Goal: Task Accomplishment & Management: Complete application form

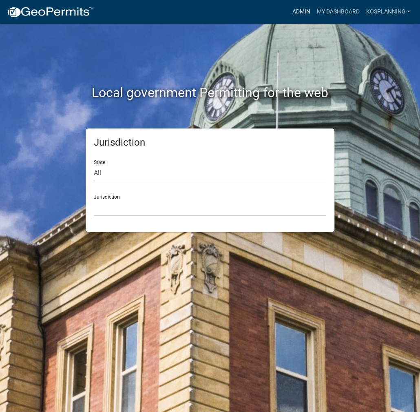
click at [303, 11] on link "Admin" at bounding box center [301, 12] width 24 height 16
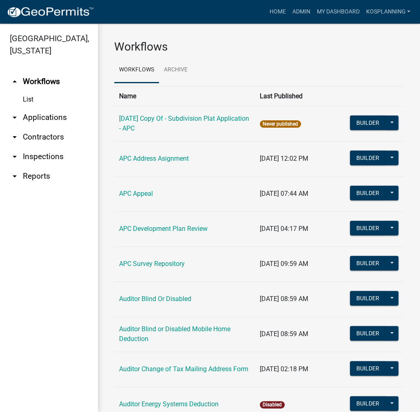
click at [46, 134] on link "arrow_drop_down Contractors" at bounding box center [49, 137] width 98 height 20
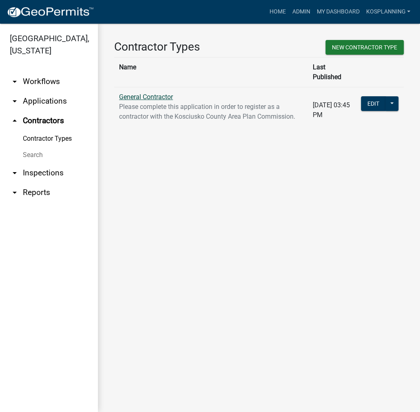
click at [131, 93] on link "General Contractor" at bounding box center [146, 97] width 54 height 8
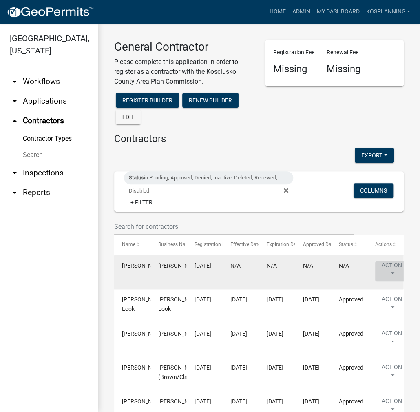
click at [388, 270] on button "Action" at bounding box center [391, 271] width 33 height 20
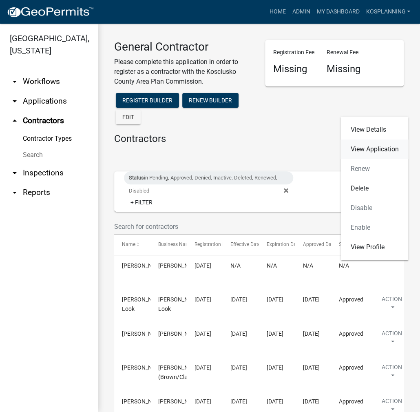
click at [378, 148] on link "View Application" at bounding box center [375, 150] width 68 height 20
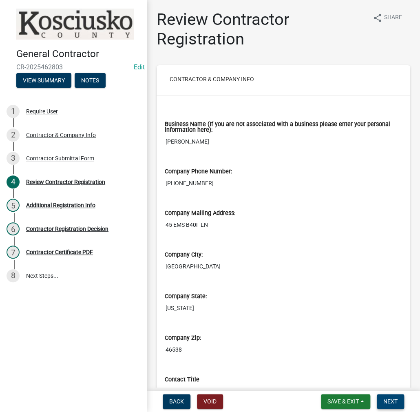
click at [397, 406] on button "Next" at bounding box center [390, 401] width 27 height 15
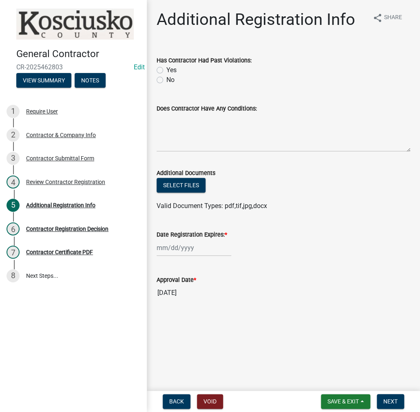
click at [166, 78] on label "No" at bounding box center [170, 80] width 8 height 10
click at [166, 78] on input "No" at bounding box center [168, 77] width 5 height 5
radio input "true"
click at [170, 121] on textarea "Does Contractor Have Any Conditions:" at bounding box center [284, 132] width 254 height 38
type textarea "none"
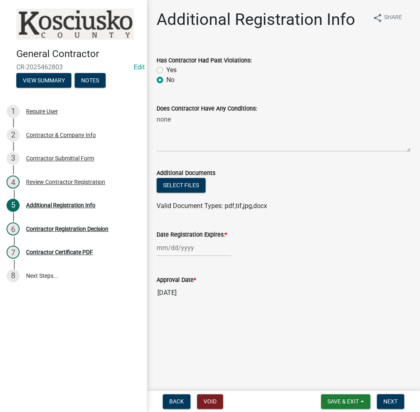
click at [178, 237] on label "Date Registration Expires: *" at bounding box center [192, 235] width 71 height 6
click at [178, 239] on input "Date Registration Expires: *" at bounding box center [194, 247] width 75 height 17
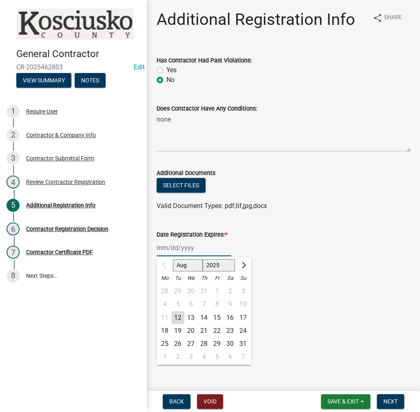
click at [177, 252] on input "Date Registration Expires: *" at bounding box center [194, 247] width 75 height 17
click at [213, 264] on select "2025 2026 2027 2028 2029 2030 2031 2032 2033 2034 2035 2036 2037 2038 2039 2040…" at bounding box center [219, 265] width 33 height 12
select select "2026"
click at [203, 259] on select "2025 2026 2027 2028 2029 2030 2031 2032 2033 2034 2035 2036 2037 2038 2039 2040…" at bounding box center [219, 265] width 33 height 12
click at [191, 318] on div "12" at bounding box center [190, 317] width 13 height 13
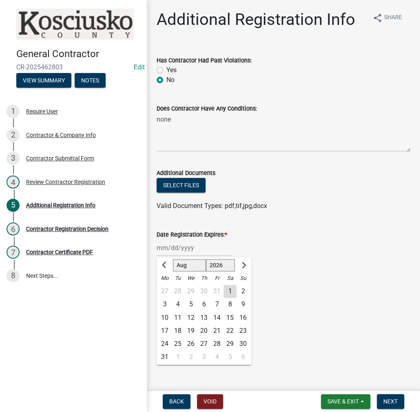
type input "[DATE]"
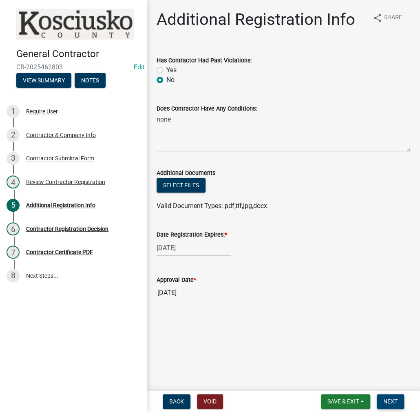
click at [389, 398] on span "Next" at bounding box center [390, 401] width 14 height 7
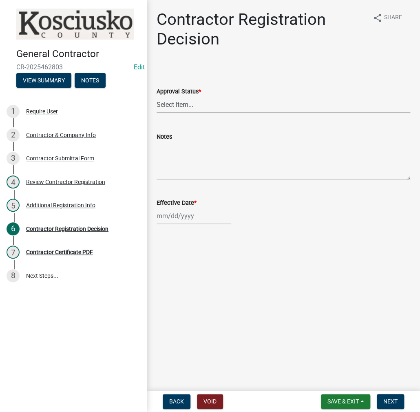
click at [182, 100] on select "Select Item... Approved Denied" at bounding box center [284, 104] width 254 height 17
click at [157, 96] on select "Select Item... Approved Denied" at bounding box center [284, 104] width 254 height 17
select select "8e4351d7-4ebf-4714-a7c9-c8187f00e083"
click at [172, 216] on div at bounding box center [194, 216] width 75 height 17
select select "8"
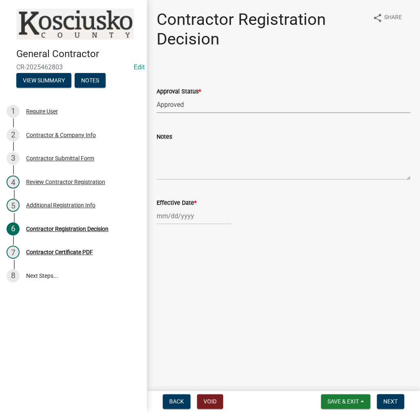
select select "2025"
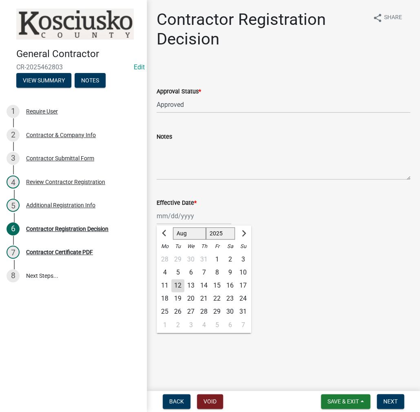
click at [181, 283] on div "12" at bounding box center [177, 285] width 13 height 13
type input "[DATE]"
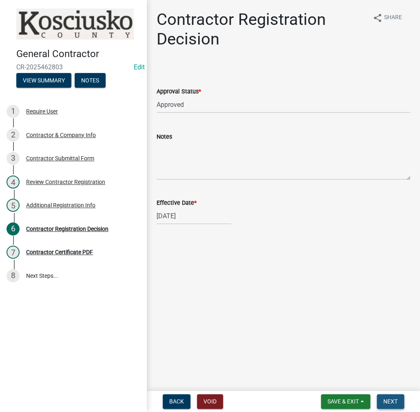
drag, startPoint x: 391, startPoint y: 404, endPoint x: 387, endPoint y: 381, distance: 23.6
click at [391, 403] on span "Next" at bounding box center [390, 401] width 14 height 7
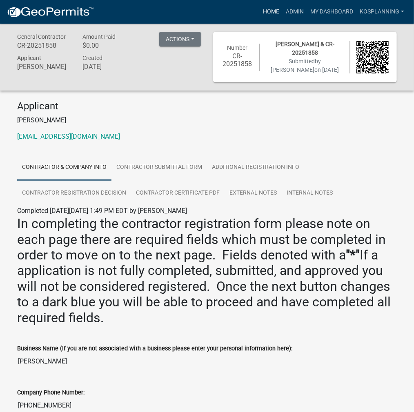
click at [271, 15] on link "Home" at bounding box center [270, 12] width 23 height 16
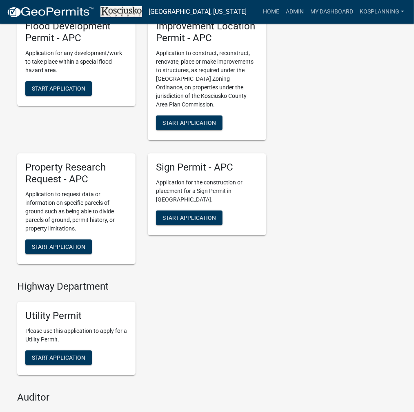
scroll to position [897, 0]
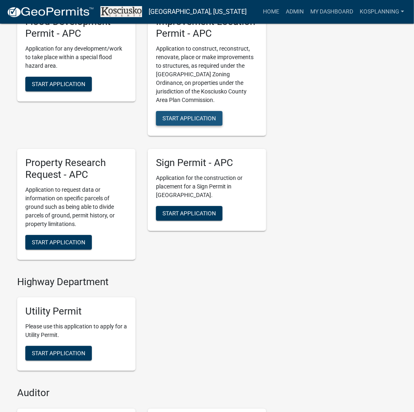
click at [207, 122] on span "Start Application" at bounding box center [188, 118] width 53 height 7
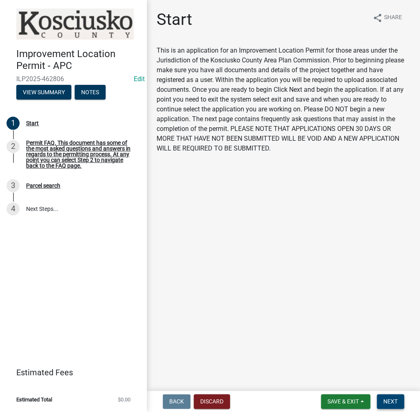
click at [379, 400] on button "Next" at bounding box center [390, 401] width 27 height 15
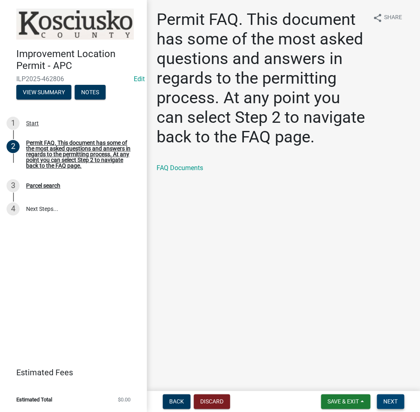
click at [392, 402] on span "Next" at bounding box center [390, 401] width 14 height 7
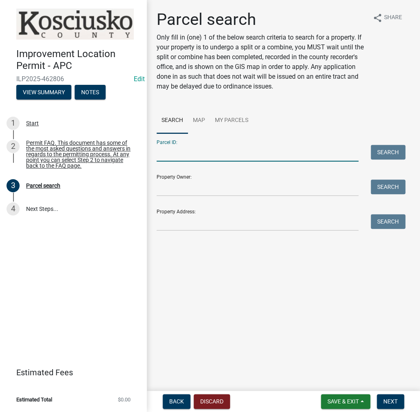
click at [185, 149] on input "Parcel ID:" at bounding box center [258, 153] width 202 height 17
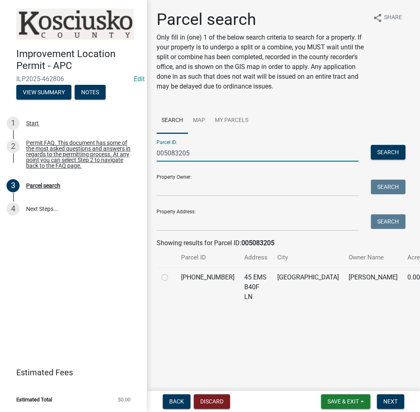
type input "005083205"
click at [171, 273] on label at bounding box center [171, 273] width 0 height 0
click at [171, 278] on input "radio" at bounding box center [173, 275] width 5 height 5
radio input "true"
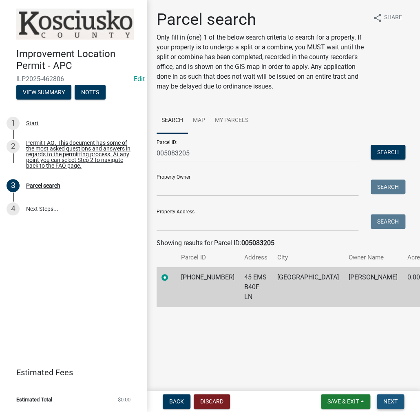
click at [384, 395] on button "Next" at bounding box center [390, 401] width 27 height 15
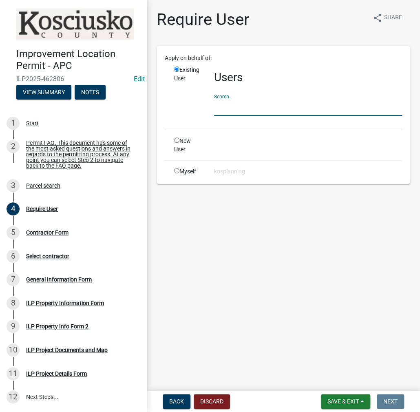
click at [240, 102] on input "text" at bounding box center [308, 107] width 188 height 17
paste input "ANNABOUCHER"
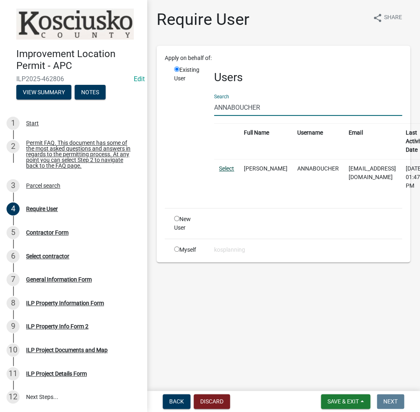
type input "ANNABOUCHER"
click at [230, 169] on link "Select" at bounding box center [226, 168] width 15 height 7
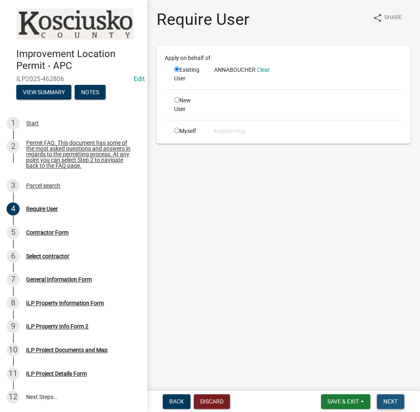
click at [393, 405] on span "Next" at bounding box center [390, 401] width 14 height 7
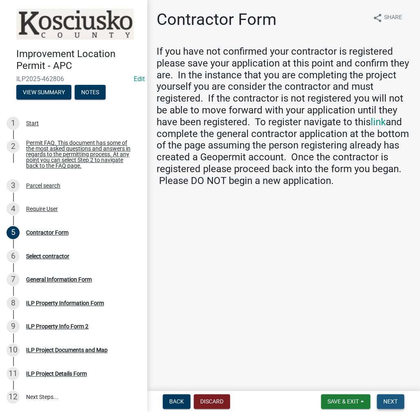
click at [390, 400] on span "Next" at bounding box center [390, 401] width 14 height 7
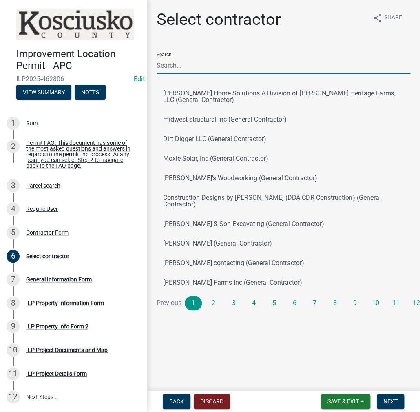
click at [172, 65] on input "Search" at bounding box center [284, 65] width 254 height 17
paste input "ANNABOUCHER"
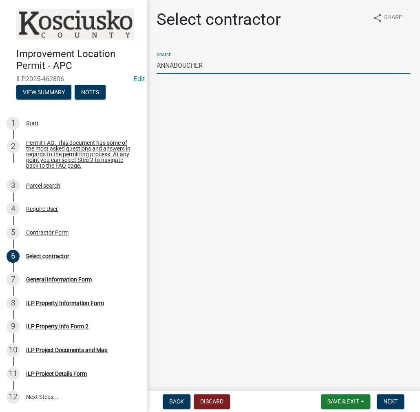
click at [176, 64] on input "ANNABOUCHER" at bounding box center [284, 65] width 254 height 17
type input "[PERSON_NAME]"
click at [185, 90] on button "ANNA BOUCHER (General Contractor)" at bounding box center [284, 94] width 254 height 20
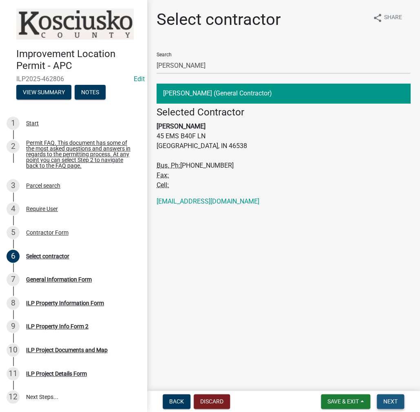
click at [393, 403] on span "Next" at bounding box center [390, 401] width 14 height 7
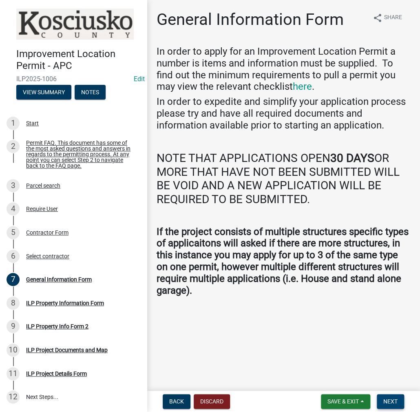
click at [390, 405] on span "Next" at bounding box center [390, 401] width 14 height 7
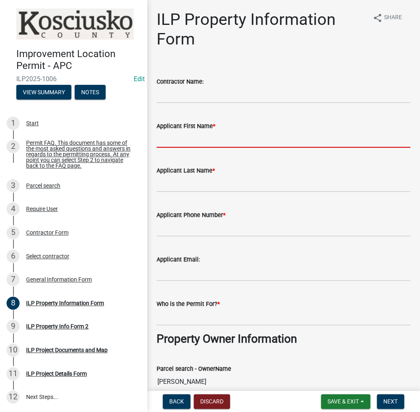
click at [182, 142] on input "Applicant First Name *" at bounding box center [284, 139] width 254 height 17
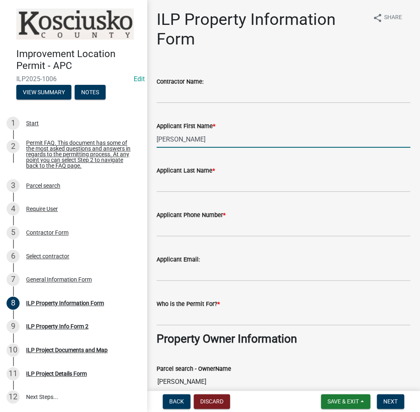
type input "[PERSON_NAME]"
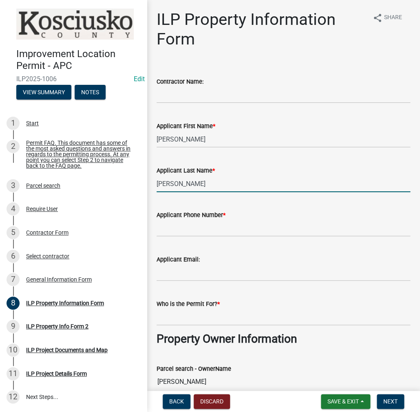
type input "[PERSON_NAME]"
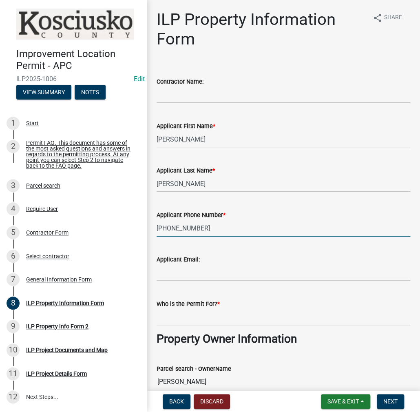
type input "[PHONE_NUMBER]"
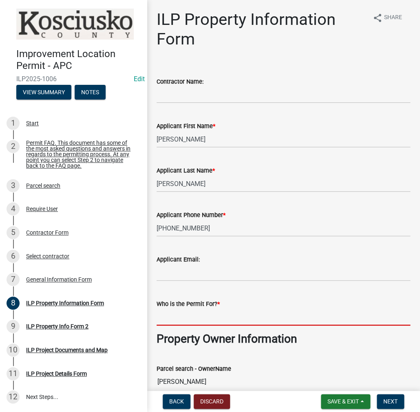
click at [171, 311] on input "Who is the Permit For? *" at bounding box center [284, 317] width 254 height 17
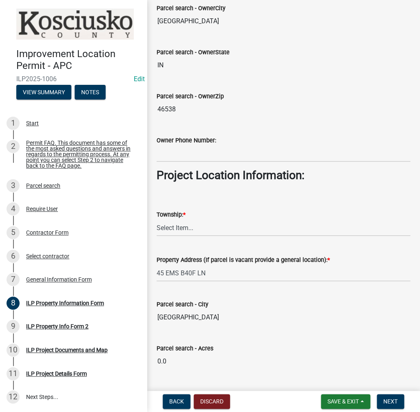
scroll to position [490, 0]
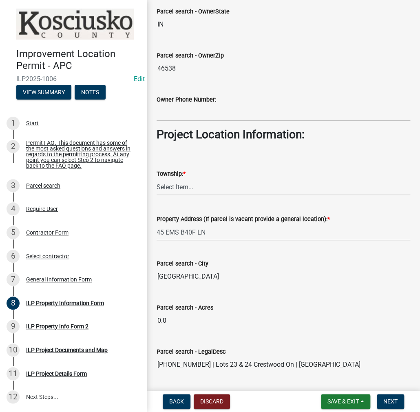
type input "[PERSON_NAME]"
click at [177, 188] on select "Select Item... Benton - Elkhart Co Clay Etna Franklin Harrison Jackson Jefferso…" at bounding box center [284, 187] width 254 height 17
click at [157, 179] on select "Select Item... Benton - Elkhart Co Clay Etna Franklin Harrison Jackson Jefferso…" at bounding box center [284, 187] width 254 height 17
select select "8aeb2c27-db4f-4f65-83dd-c512a3678cb2"
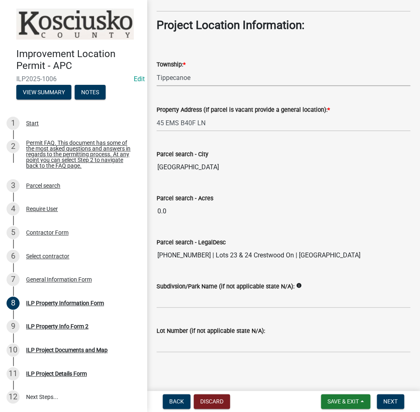
scroll to position [601, 0]
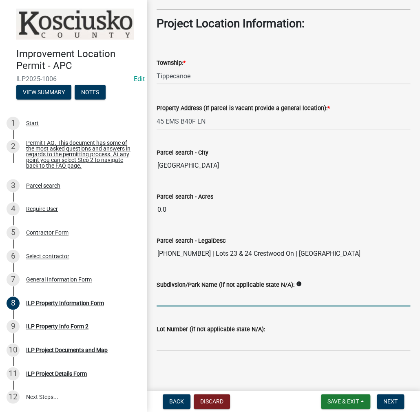
click at [175, 294] on input "Subdivsion/Park Name (if not applicable state N/A):" at bounding box center [284, 298] width 254 height 17
type input "CRESTWOOD ON SAWMILL LAKE"
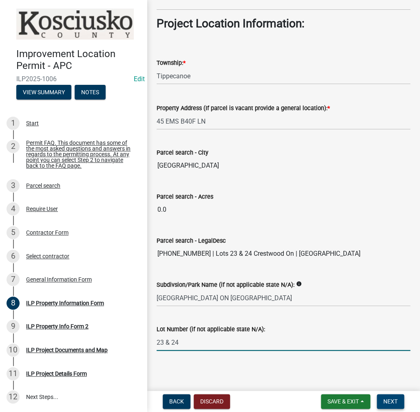
type input "23 & 24"
click at [395, 401] on span "Next" at bounding box center [390, 401] width 14 height 7
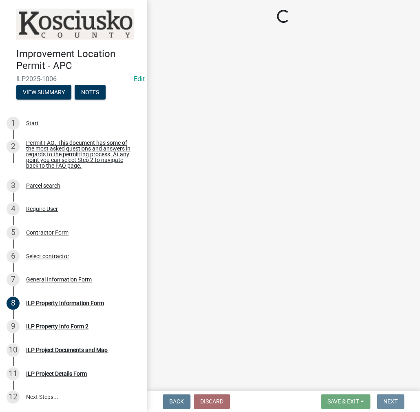
scroll to position [0, 0]
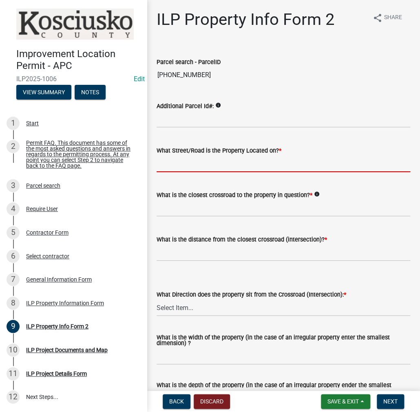
click at [175, 164] on input "What Street/Road is the Property Located on? *" at bounding box center [284, 163] width 254 height 17
type input "EMS B40F LN"
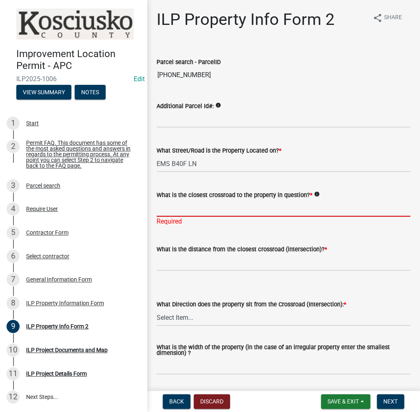
click at [173, 210] on input "What is the closest crossroad to the property in question? *" at bounding box center [284, 208] width 254 height 17
type input "EMS B40 LN"
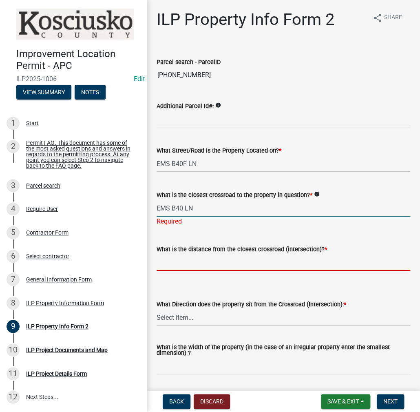
click at [179, 266] on wm-data-entity-input "What is the distance from the closest crossroad (intersection)? *" at bounding box center [284, 255] width 254 height 45
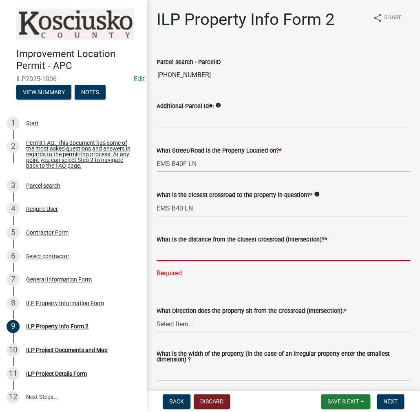
click at [168, 257] on input "text" at bounding box center [284, 252] width 254 height 17
type input "0"
click at [176, 324] on wm-data-entity-input-list "Parcel search - ParcelID 005-083-205 Additional Parcel Id#: info What Street/Ro…" at bounding box center [284, 354] width 254 height 616
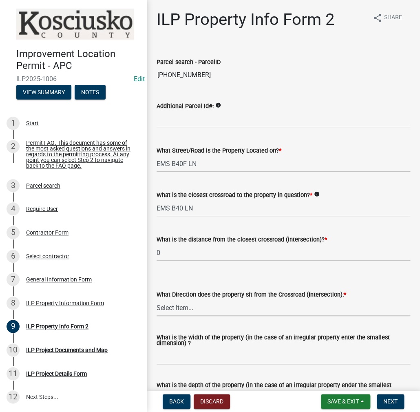
click at [184, 310] on select "Select Item... N NE NW S SE SW E W" at bounding box center [284, 307] width 254 height 17
select select "30cad654-0079-4cbe-a349-097ae71a5774"
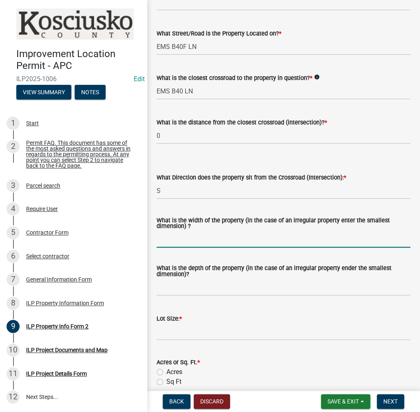
scroll to position [122, 0]
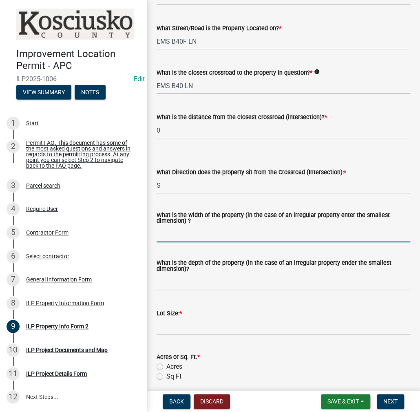
click at [184, 232] on input "What is the width of the property (in the case of an irregular property enter t…" at bounding box center [284, 234] width 254 height 17
type input "VARIES"
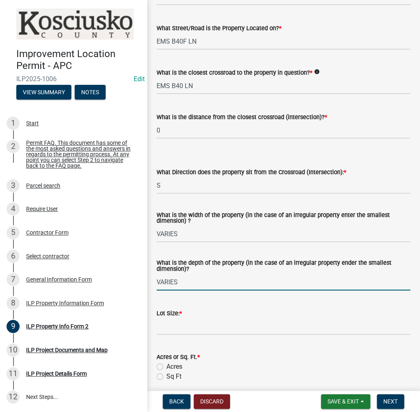
type input "VARIES"
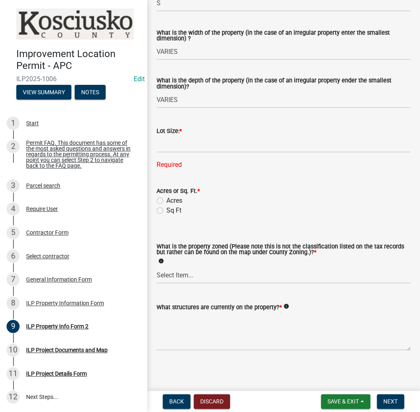
scroll to position [306, 0]
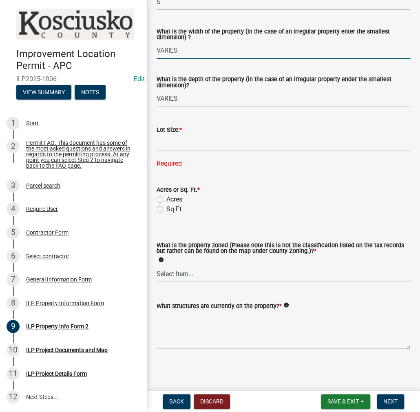
drag, startPoint x: 173, startPoint y: 48, endPoint x: 115, endPoint y: 51, distance: 57.6
click at [115, 51] on div "Improvement Location Permit - APC ILP2025-1006 Edit View Summary Notes 1 Start …" at bounding box center [210, 206] width 420 height 412
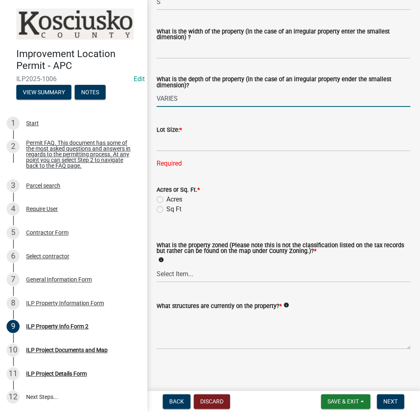
drag, startPoint x: 186, startPoint y: 99, endPoint x: 134, endPoint y: 98, distance: 51.8
click at [134, 98] on div "Improvement Location Permit - APC ILP2025-1006 Edit View Summary Notes 1 Start …" at bounding box center [210, 206] width 420 height 412
click at [171, 97] on input "What is the depth of the property (in the case of an irregular property ender t…" at bounding box center [284, 98] width 254 height 17
type input "110"
type input "60"
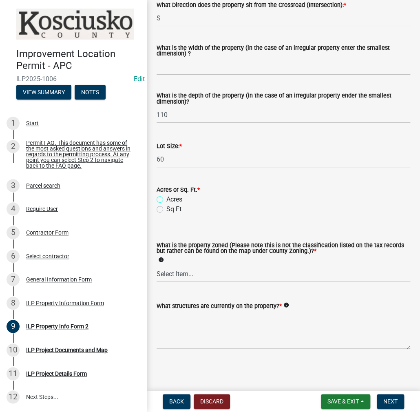
scroll to position [290, 0]
click at [166, 210] on label "Sq Ft" at bounding box center [173, 209] width 15 height 10
click at [166, 210] on input "Sq Ft" at bounding box center [168, 206] width 5 height 5
radio input "true"
click at [181, 66] on input "What is the width of the property (in the case of an irregular property enter t…" at bounding box center [284, 66] width 254 height 17
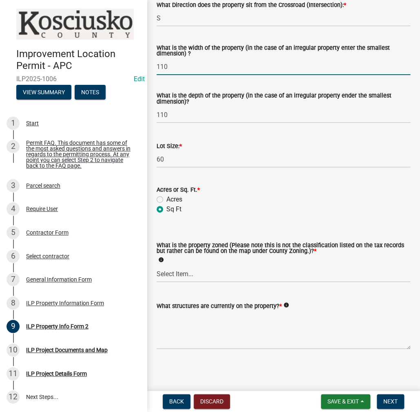
type input "110"
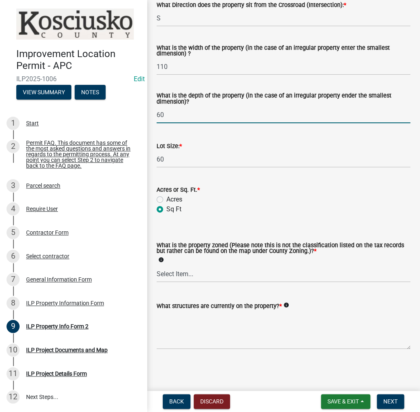
type input "60"
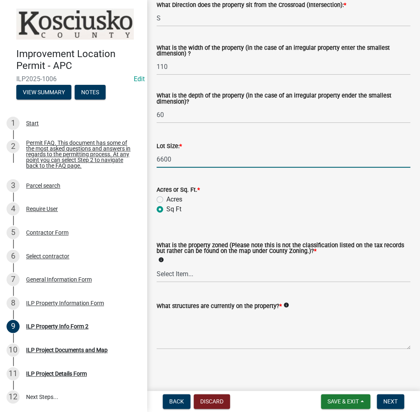
type input "6600"
click at [186, 275] on select "Select Item... Agricultural Agricultural 2 Commercial Environmental Industrial …" at bounding box center [284, 274] width 254 height 17
click at [157, 266] on select "Select Item... Agricultural Agricultural 2 Commercial Environmental Industrial …" at bounding box center [284, 274] width 254 height 17
select select "1146270b-2111-4e23-bf7f-74ce85cf7041"
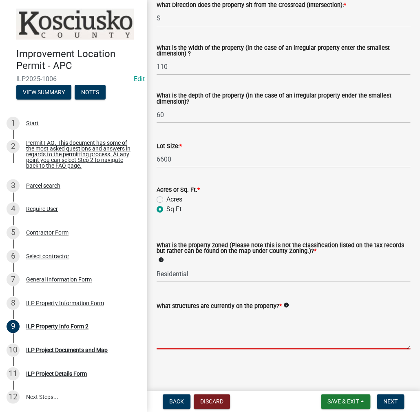
click at [184, 329] on textarea "What structures are currently on the property? *" at bounding box center [284, 330] width 254 height 38
type textarea "RESIDENCE"
click at [392, 401] on span "Next" at bounding box center [390, 401] width 14 height 7
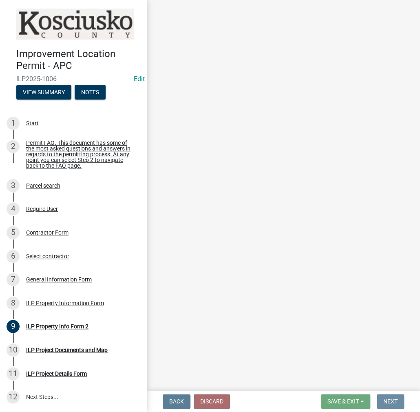
scroll to position [0, 0]
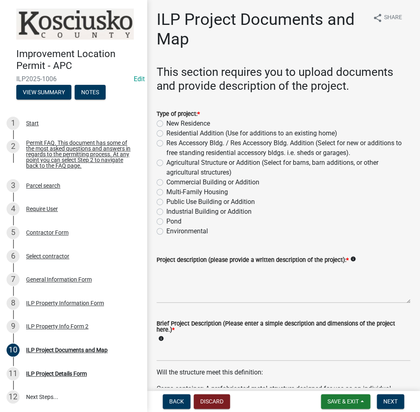
click at [166, 133] on label "Residential Addition (Use for additions to an existing home)" at bounding box center [251, 134] width 171 height 10
click at [166, 133] on input "Residential Addition (Use for additions to an existing home)" at bounding box center [168, 131] width 5 height 5
radio input "true"
click at [204, 279] on textarea "Project description (please provide a written description of the project): *" at bounding box center [284, 284] width 254 height 38
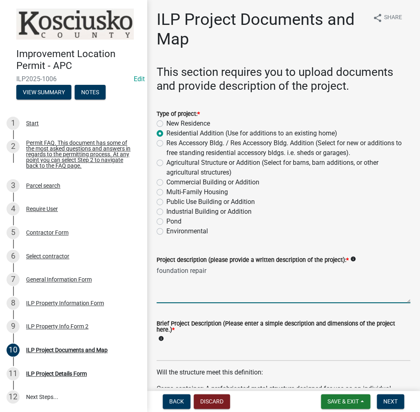
type textarea "foundation repair"
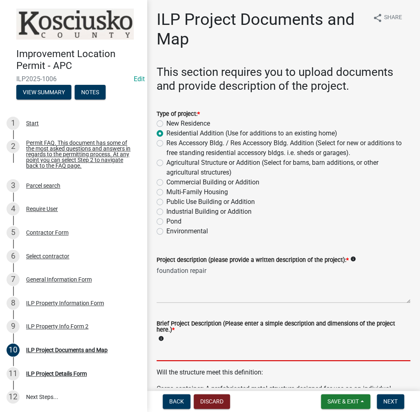
click at [202, 347] on input "Brief Project Description (Please enter a simple description and dimensions of …" at bounding box center [284, 352] width 254 height 17
type input "foundation repair"
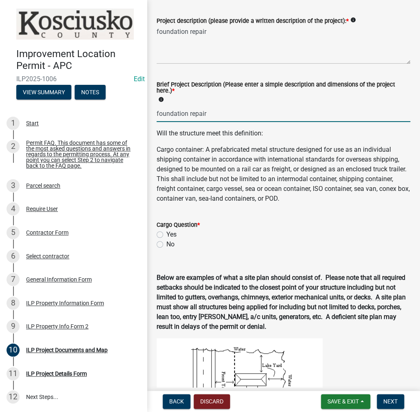
scroll to position [245, 0]
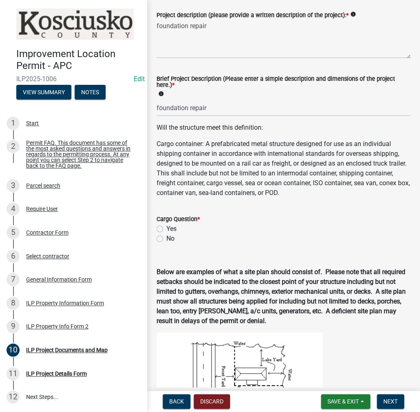
click at [166, 237] on label "No" at bounding box center [170, 239] width 8 height 10
click at [166, 237] on input "No" at bounding box center [168, 236] width 5 height 5
radio input "true"
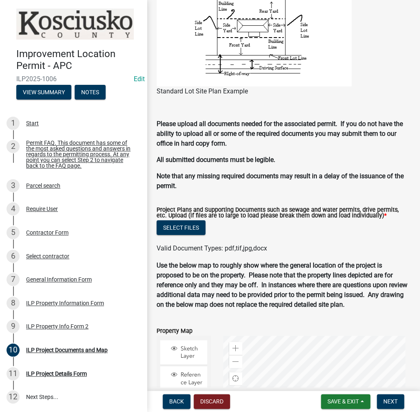
scroll to position [816, 0]
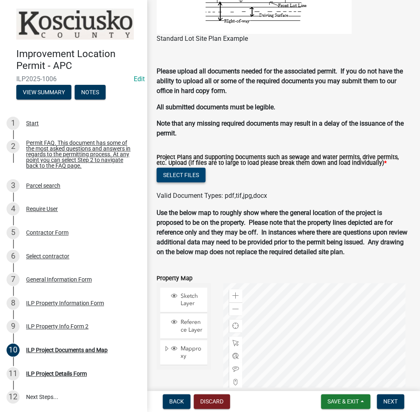
click at [197, 178] on button "Select files" at bounding box center [181, 175] width 49 height 15
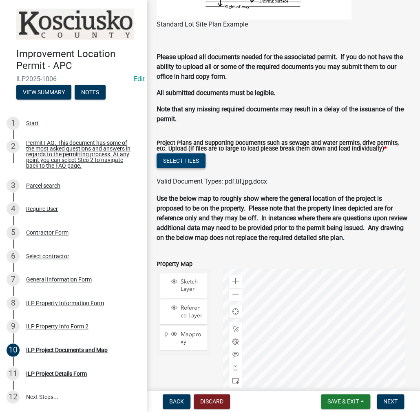
scroll to position [802, 0]
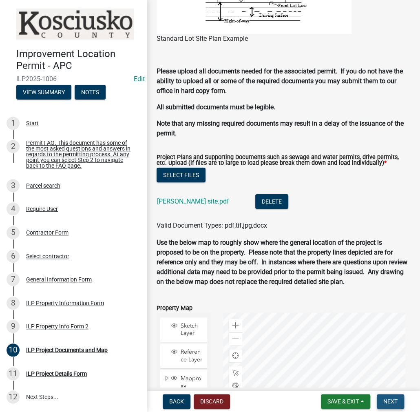
click at [398, 402] on button "Next" at bounding box center [390, 401] width 27 height 15
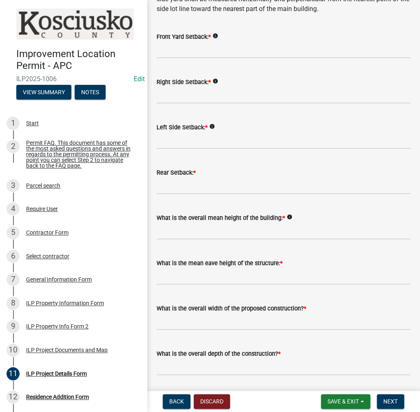
scroll to position [0, 0]
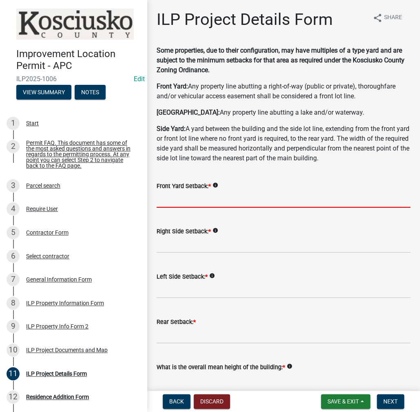
click at [176, 193] on input "text" at bounding box center [284, 199] width 254 height 17
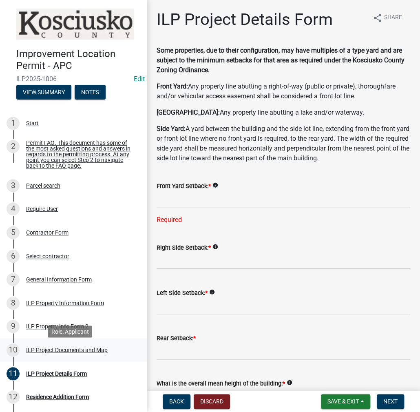
click at [53, 350] on div "ILP Project Documents and Map" at bounding box center [67, 350] width 82 height 6
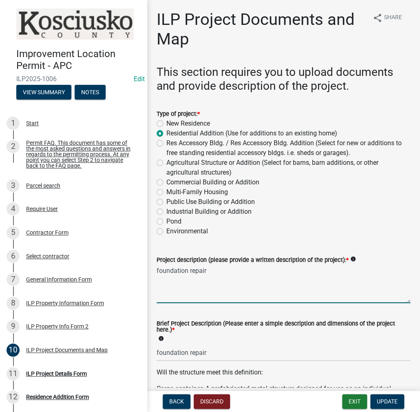
click at [223, 270] on textarea "foundation repair" at bounding box center [284, 284] width 254 height 38
type textarea "foundation repair & reconstruction of deck"
click at [392, 214] on div "Industrial Building or Addition" at bounding box center [284, 212] width 254 height 10
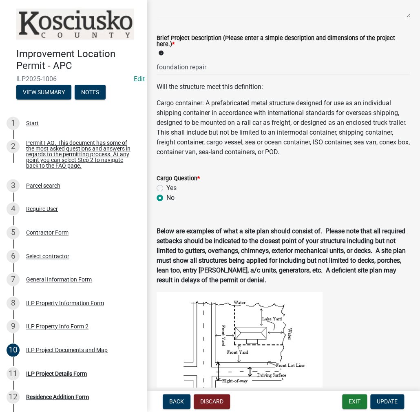
scroll to position [122, 0]
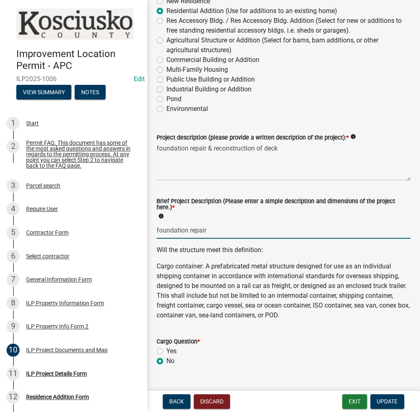
click at [211, 230] on input "foundation repair" at bounding box center [284, 230] width 254 height 17
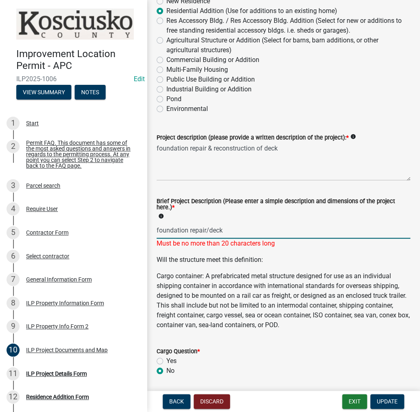
click at [204, 228] on input "foundation repair/deck" at bounding box center [284, 230] width 254 height 17
type input "foundation/deck"
click at [255, 270] on div "Will the structure meet this definition: Cargo container: A prefabricated metal…" at bounding box center [284, 292] width 254 height 75
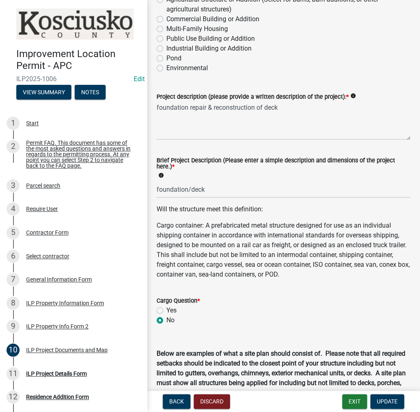
scroll to position [0, 0]
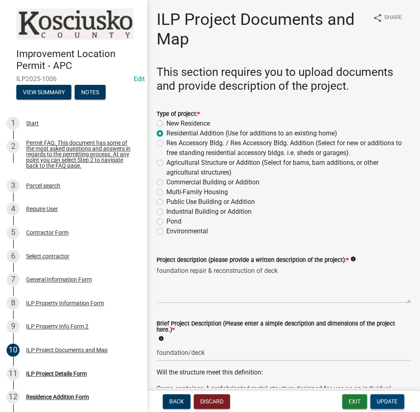
click at [385, 404] on span "Update" at bounding box center [387, 401] width 21 height 7
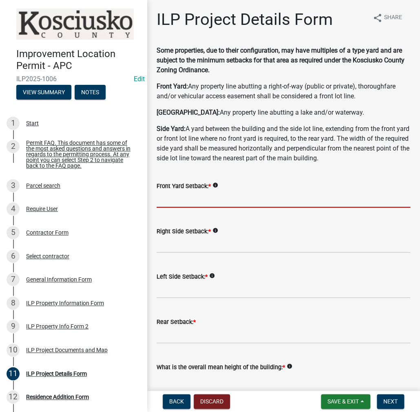
click at [188, 200] on input "text" at bounding box center [284, 199] width 254 height 17
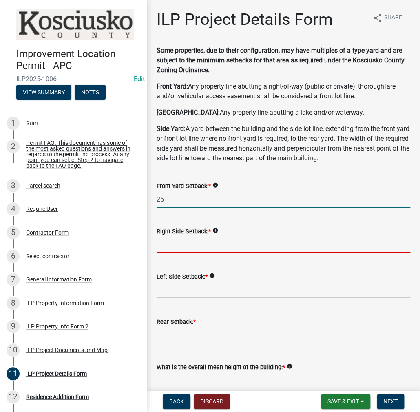
type input "25.0"
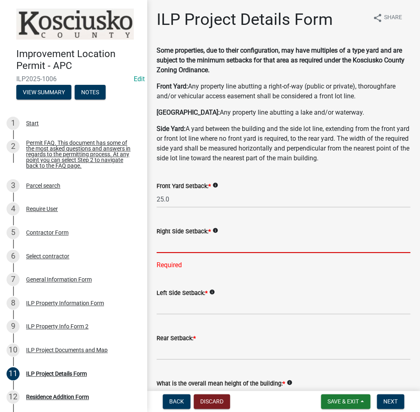
click at [187, 245] on input "text" at bounding box center [284, 244] width 254 height 17
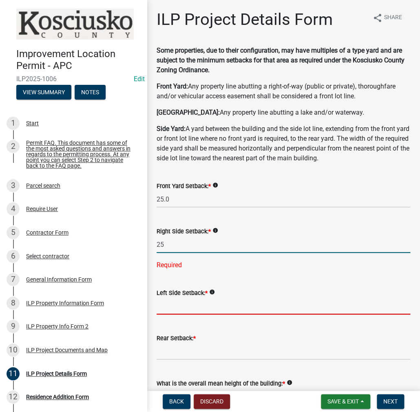
type input "25.0"
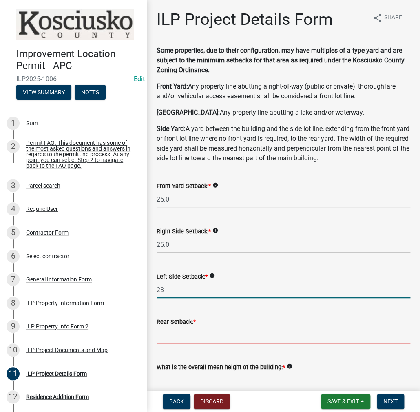
type input "23.0"
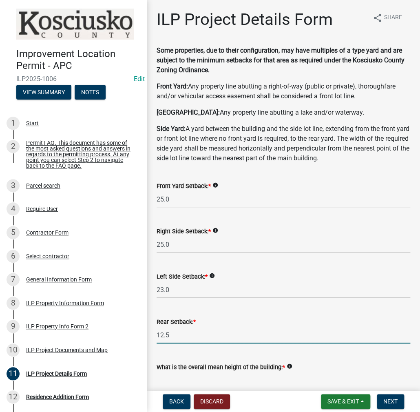
type input "12.5"
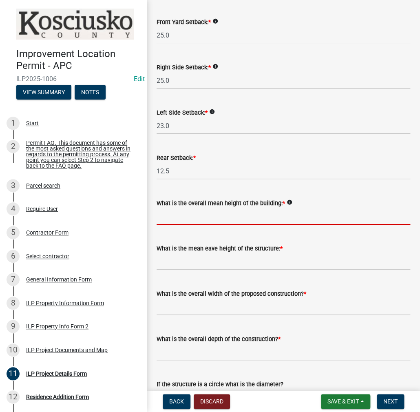
scroll to position [205, 0]
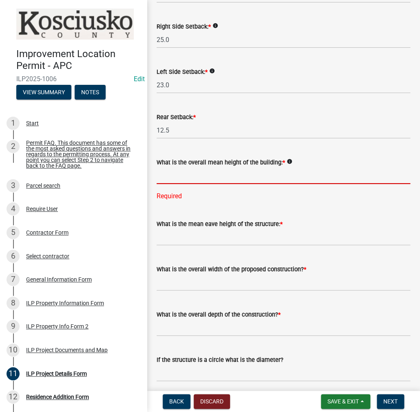
click at [184, 171] on input "text" at bounding box center [284, 175] width 254 height 17
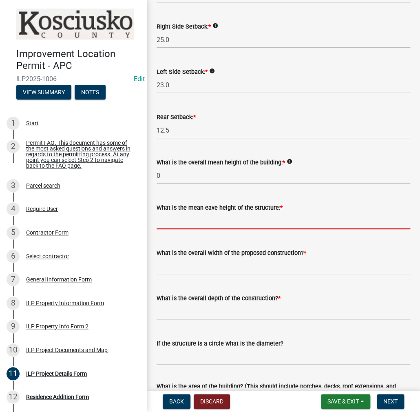
type input "0.0"
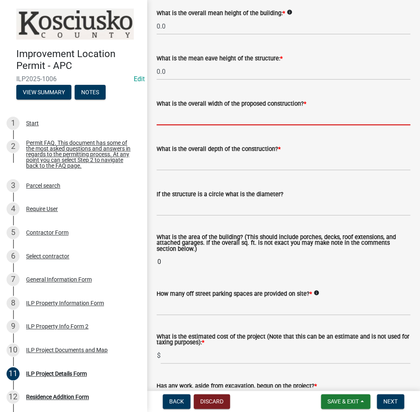
scroll to position [368, 0]
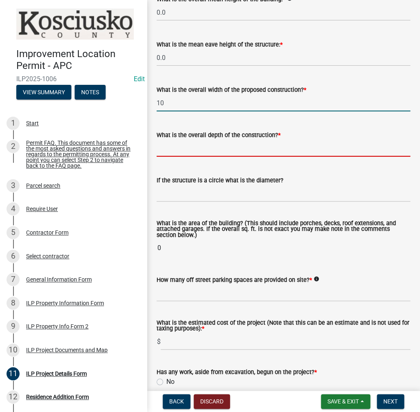
type input "10.00"
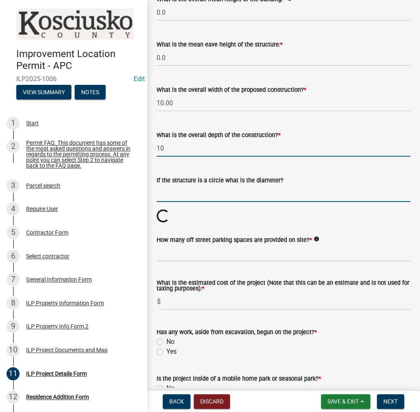
type input "10.00"
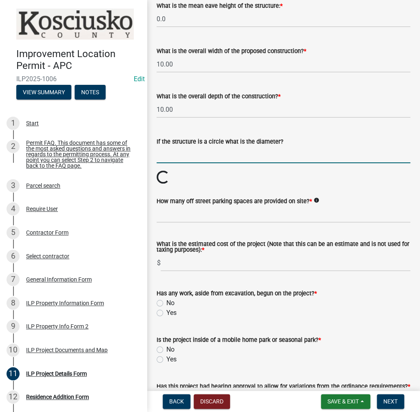
scroll to position [450, 0]
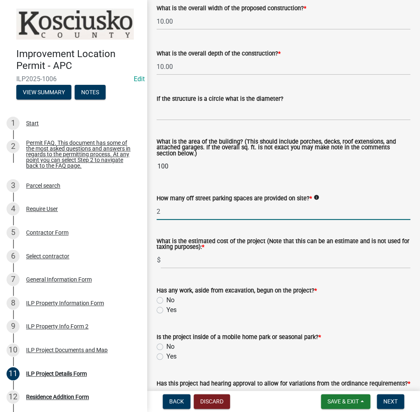
type input "2"
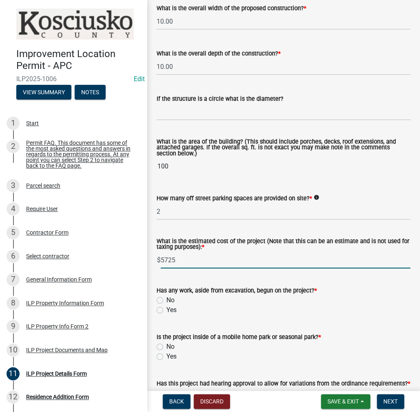
type input "5725"
click at [166, 299] on label "No" at bounding box center [170, 300] width 8 height 10
click at [166, 299] on input "No" at bounding box center [168, 297] width 5 height 5
radio input "true"
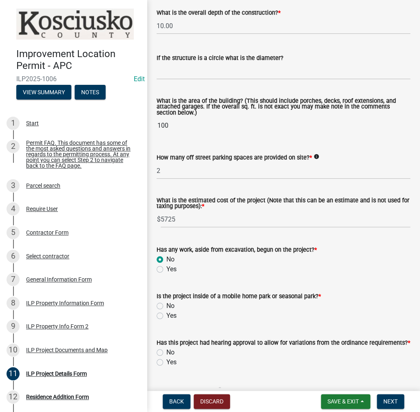
scroll to position [557, 0]
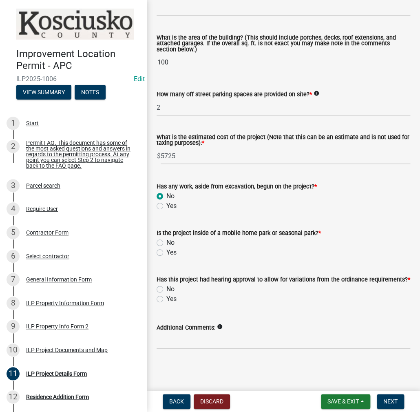
click at [166, 240] on label "No" at bounding box center [170, 243] width 8 height 10
click at [166, 240] on input "No" at bounding box center [168, 240] width 5 height 5
radio input "true"
click at [166, 298] on label "Yes" at bounding box center [171, 299] width 10 height 10
click at [166, 298] on input "Yes" at bounding box center [168, 296] width 5 height 5
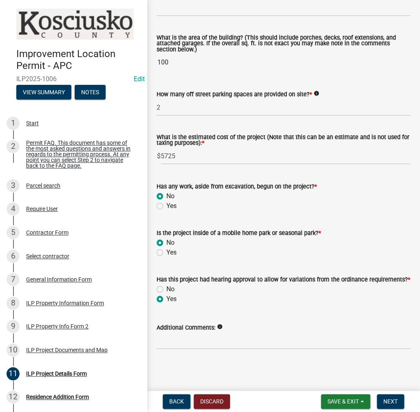
radio input "true"
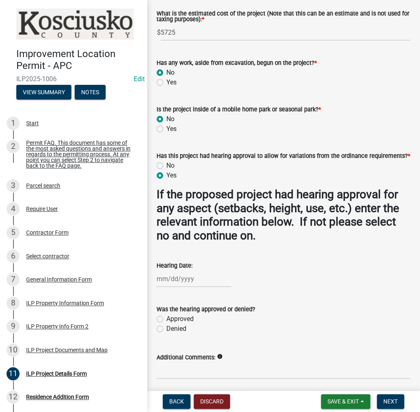
scroll to position [710, 0]
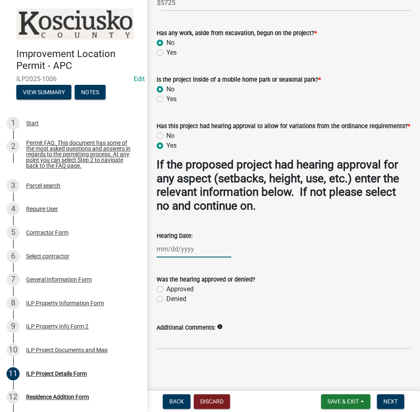
click at [168, 250] on div at bounding box center [194, 249] width 75 height 17
select select "8"
select select "2025"
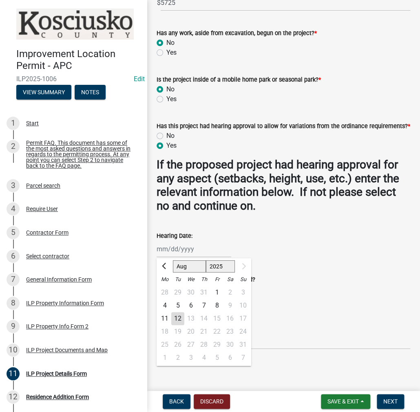
click at [166, 317] on div "11" at bounding box center [164, 318] width 13 height 13
type input "08/11/2025"
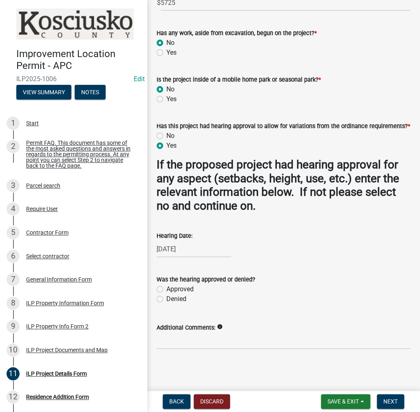
click at [166, 288] on label "Approved" at bounding box center [179, 289] width 27 height 10
click at [166, 288] on input "Approved" at bounding box center [168, 286] width 5 height 5
radio input "true"
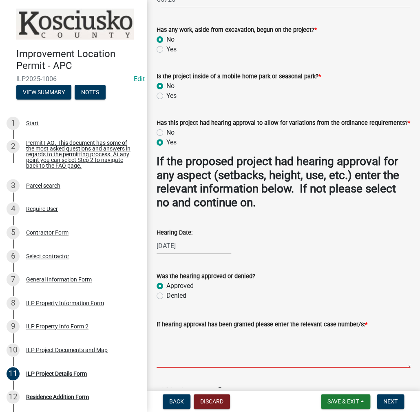
drag, startPoint x: 185, startPoint y: 340, endPoint x: 193, endPoint y: 335, distance: 9.3
click at [191, 338] on textarea "If hearing approval has been granted please enter the relevant case number/s: *" at bounding box center [284, 348] width 254 height 38
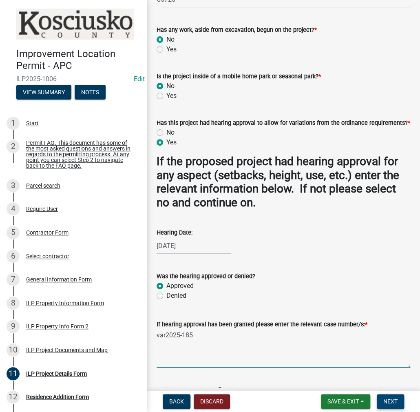
type textarea "var2025-185"
click at [394, 400] on span "Next" at bounding box center [390, 401] width 14 height 7
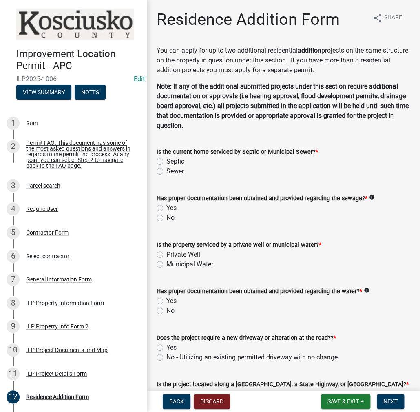
click at [166, 173] on label "Sewer" at bounding box center [175, 171] width 18 height 10
click at [166, 172] on input "Sewer" at bounding box center [168, 168] width 5 height 5
radio input "true"
click at [166, 208] on label "Yes" at bounding box center [171, 208] width 10 height 10
click at [166, 208] on input "Yes" at bounding box center [168, 205] width 5 height 5
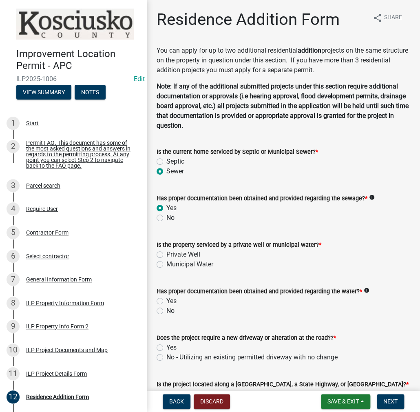
radio input "true"
click at [166, 255] on label "Private Well" at bounding box center [183, 255] width 34 height 10
click at [166, 255] on input "Private Well" at bounding box center [168, 252] width 5 height 5
radio input "true"
click at [166, 300] on label "Yes" at bounding box center [171, 301] width 10 height 10
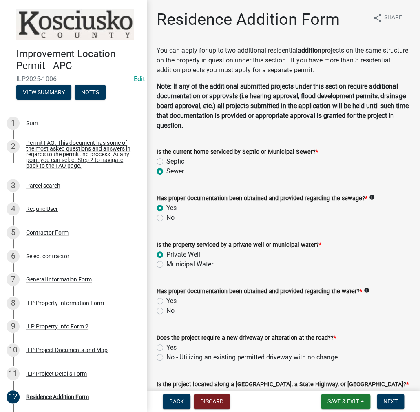
click at [166, 300] on input "Yes" at bounding box center [168, 298] width 5 height 5
radio input "true"
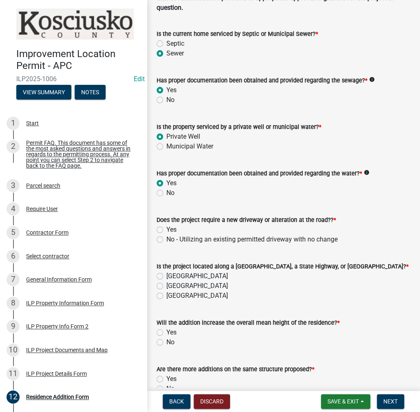
scroll to position [122, 0]
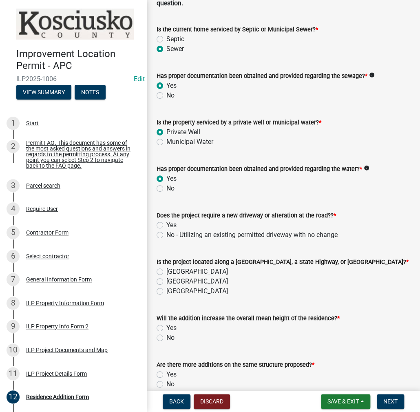
click at [166, 235] on label "No - Utilizing an existing permitted driveway with no change" at bounding box center [251, 235] width 171 height 10
click at [166, 235] on input "No - Utilizing an existing permitted driveway with no change" at bounding box center [168, 232] width 5 height 5
radio input "true"
click at [166, 270] on label "County Road" at bounding box center [197, 272] width 62 height 10
click at [166, 270] on input "County Road" at bounding box center [168, 269] width 5 height 5
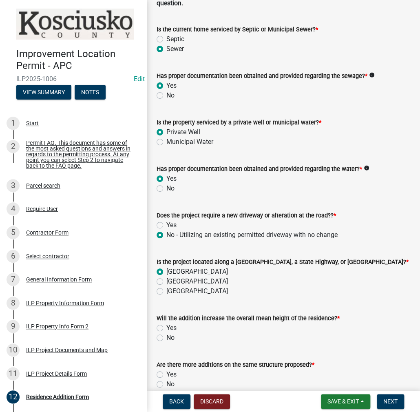
radio input "true"
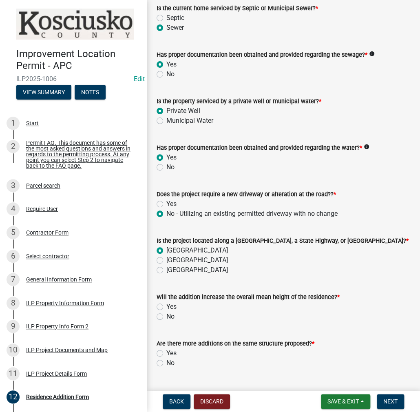
scroll to position [163, 0]
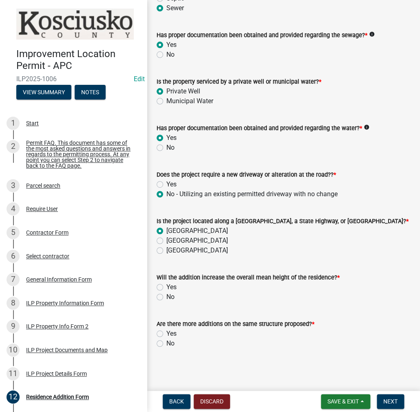
click at [166, 297] on label "No" at bounding box center [170, 297] width 8 height 10
click at [166, 297] on input "No" at bounding box center [168, 294] width 5 height 5
radio input "true"
click at [166, 342] on label "No" at bounding box center [170, 344] width 8 height 10
click at [166, 342] on input "No" at bounding box center [168, 341] width 5 height 5
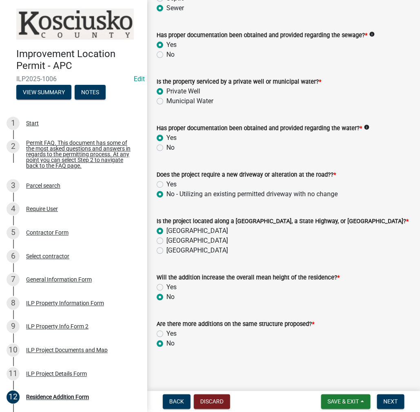
radio input "true"
click at [391, 401] on span "Next" at bounding box center [390, 401] width 14 height 7
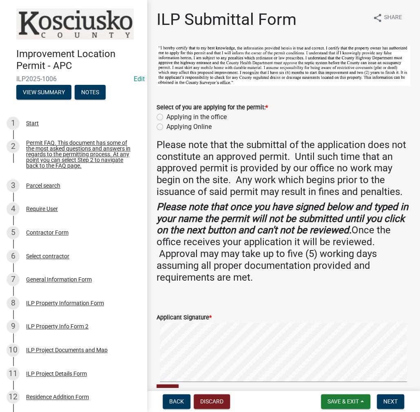
click at [166, 114] on label "Applying in the office" at bounding box center [196, 117] width 60 height 10
click at [166, 114] on input "Applying in the office" at bounding box center [168, 114] width 5 height 5
radio input "true"
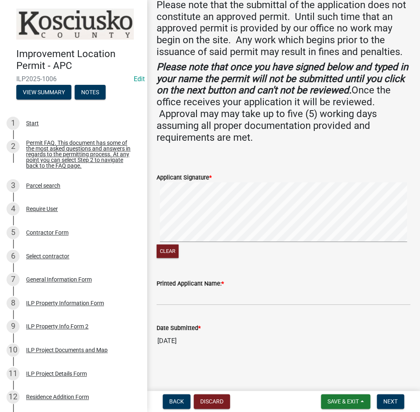
scroll to position [150, 0]
click at [183, 295] on input "Printed Applicant Name: *" at bounding box center [284, 296] width 254 height 17
type input "[PERSON_NAME]"
click at [386, 400] on span "Next" at bounding box center [390, 401] width 14 height 7
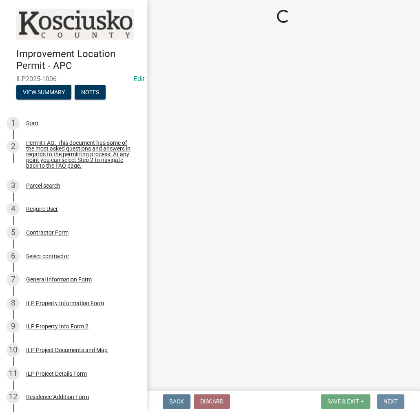
scroll to position [0, 0]
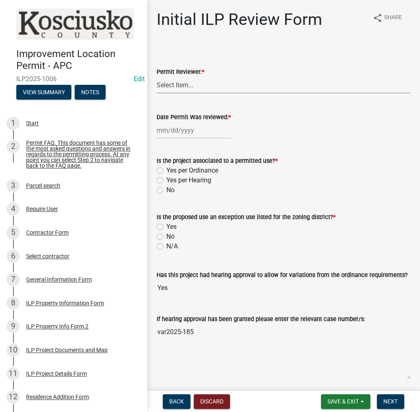
click at [176, 83] on select "Select Item... MMS LT AT CS Vacant Vacant" at bounding box center [284, 85] width 254 height 17
click at [157, 77] on select "Select Item... MMS LT AT CS Vacant Vacant" at bounding box center [284, 85] width 254 height 17
select select "c872cdc8-ca01-49f1-a213-e4b05fa58cd2"
click at [181, 129] on div at bounding box center [194, 130] width 75 height 17
select select "8"
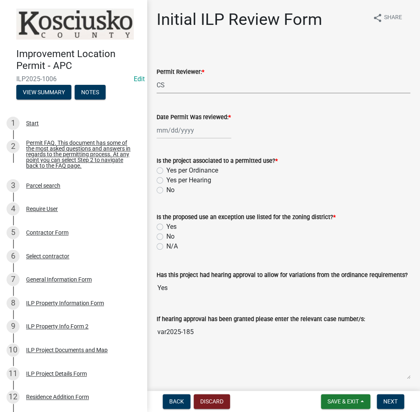
select select "2025"
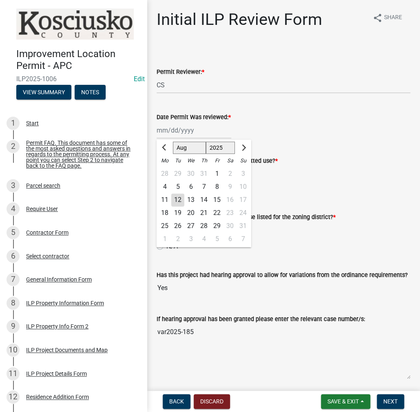
click at [182, 197] on div "12" at bounding box center [177, 199] width 13 height 13
type input "[DATE]"
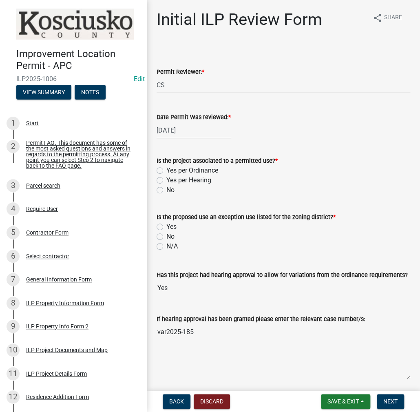
click at [166, 181] on label "Yes per Hearing" at bounding box center [188, 180] width 45 height 10
click at [166, 181] on input "Yes per Hearing" at bounding box center [168, 177] width 5 height 5
radio input "true"
click at [166, 236] on label "No" at bounding box center [170, 237] width 8 height 10
click at [166, 236] on input "No" at bounding box center [168, 234] width 5 height 5
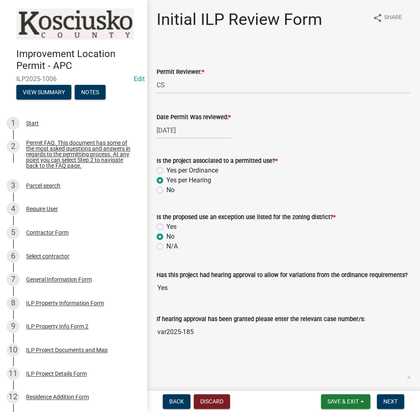
radio input "true"
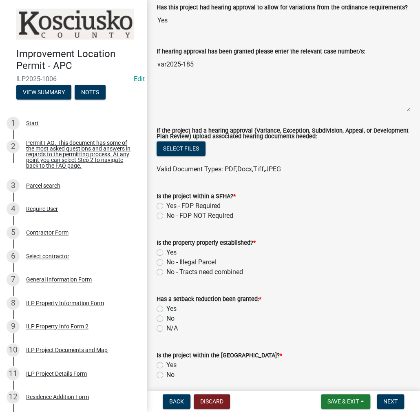
scroll to position [326, 0]
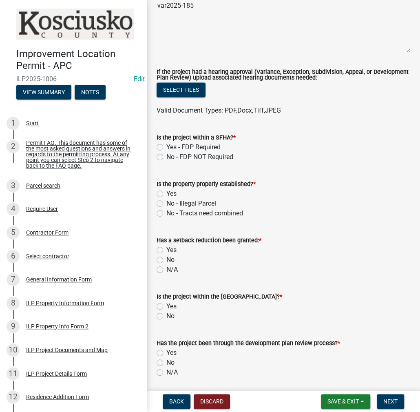
click at [166, 159] on label "No - FDP NOT Required" at bounding box center [199, 157] width 67 height 10
click at [166, 157] on input "No - FDP NOT Required" at bounding box center [168, 154] width 5 height 5
radio input "true"
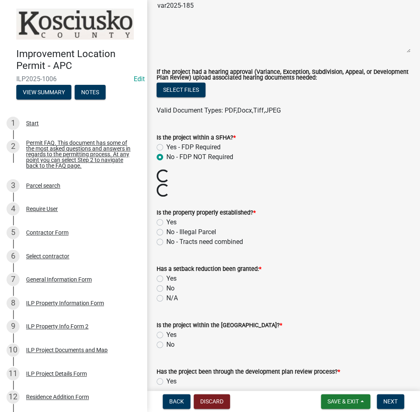
click at [166, 219] on label "Yes" at bounding box center [171, 222] width 10 height 10
click at [166, 219] on input "Yes" at bounding box center [168, 219] width 5 height 5
radio input "true"
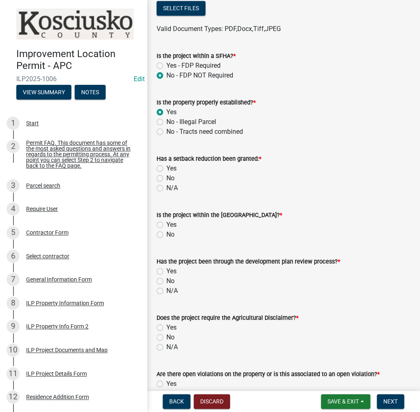
click at [166, 177] on label "No" at bounding box center [170, 178] width 8 height 10
click at [166, 177] on input "No" at bounding box center [168, 175] width 5 height 5
radio input "true"
click at [166, 232] on label "No" at bounding box center [170, 235] width 8 height 10
click at [166, 232] on input "No" at bounding box center [168, 232] width 5 height 5
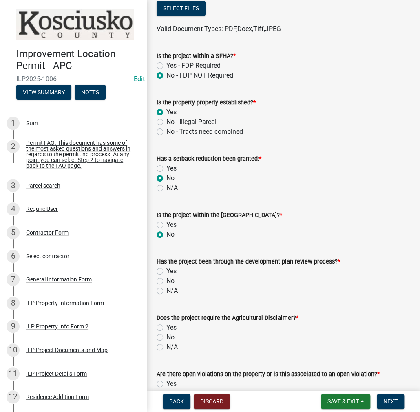
radio input "true"
click at [166, 280] on label "No" at bounding box center [170, 281] width 8 height 10
click at [166, 280] on input "No" at bounding box center [168, 278] width 5 height 5
radio input "true"
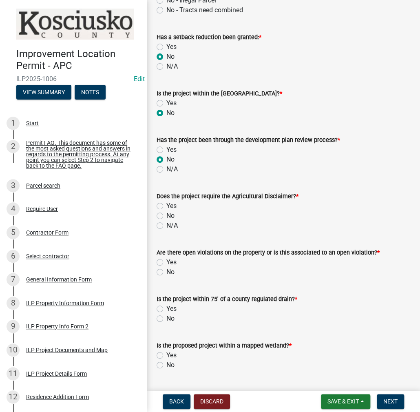
scroll to position [530, 0]
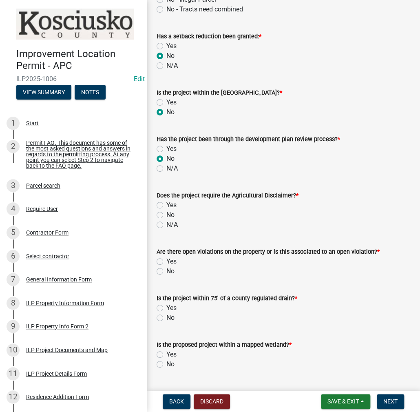
click at [166, 215] on label "No" at bounding box center [170, 215] width 8 height 10
click at [166, 215] on input "No" at bounding box center [168, 212] width 5 height 5
radio input "true"
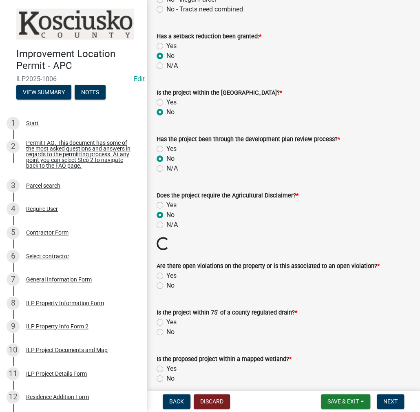
scroll to position [612, 0]
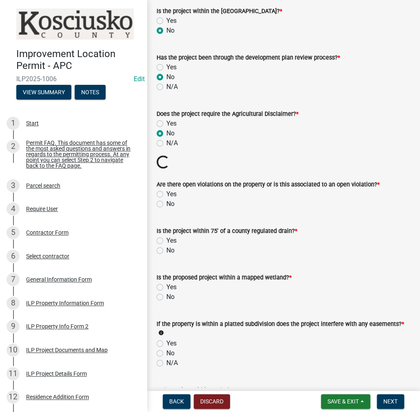
click at [166, 205] on label "No" at bounding box center [170, 204] width 8 height 10
click at [166, 204] on input "No" at bounding box center [168, 201] width 5 height 5
radio input "true"
click at [166, 249] on label "No" at bounding box center [170, 251] width 8 height 10
click at [166, 249] on input "No" at bounding box center [168, 248] width 5 height 5
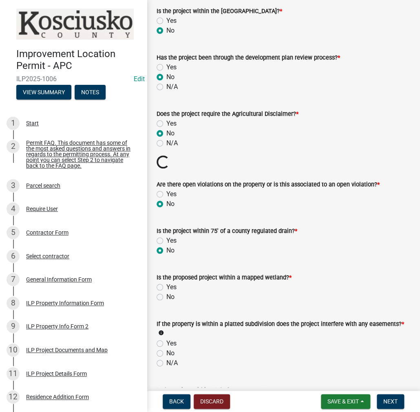
radio input "true"
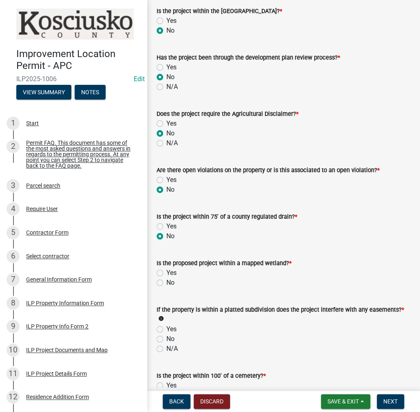
click at [162, 295] on form "If the property is within a platted subdivision does the project interfere with…" at bounding box center [284, 324] width 254 height 59
click at [166, 282] on label "No" at bounding box center [170, 283] width 8 height 10
click at [166, 282] on input "No" at bounding box center [168, 280] width 5 height 5
radio input "true"
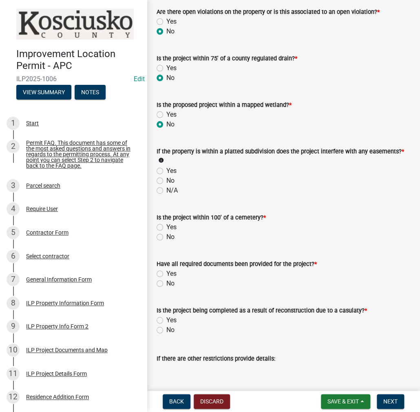
scroll to position [775, 0]
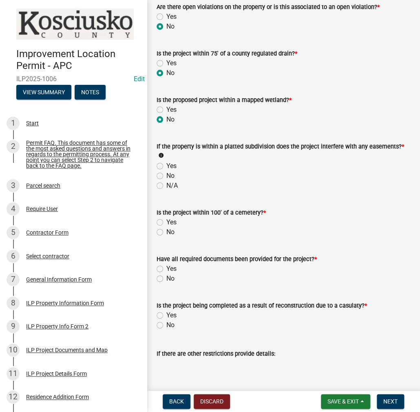
click at [166, 175] on label "No" at bounding box center [170, 176] width 8 height 10
click at [166, 175] on input "No" at bounding box center [168, 173] width 5 height 5
radio input "true"
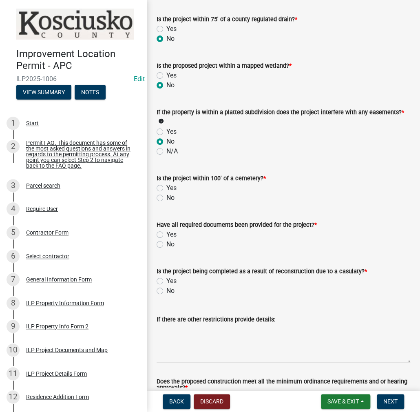
scroll to position [857, 0]
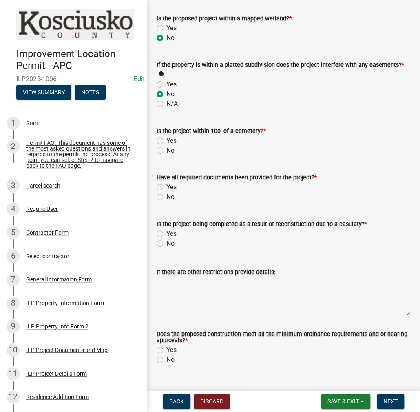
click at [166, 149] on label "No" at bounding box center [170, 151] width 8 height 10
click at [166, 149] on input "No" at bounding box center [168, 148] width 5 height 5
radio input "true"
click at [166, 197] on label "No" at bounding box center [170, 197] width 8 height 10
click at [166, 197] on input "No" at bounding box center [168, 194] width 5 height 5
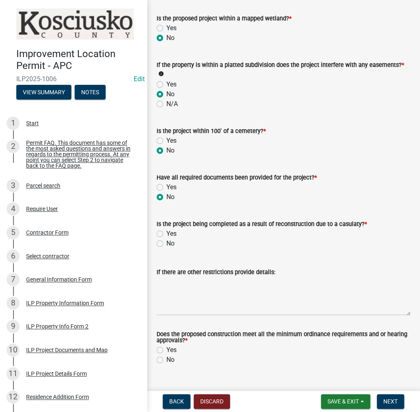
radio input "true"
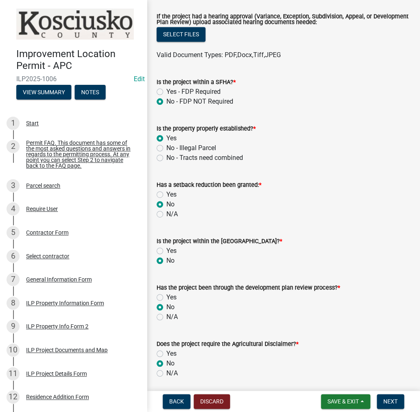
scroll to position [286, 0]
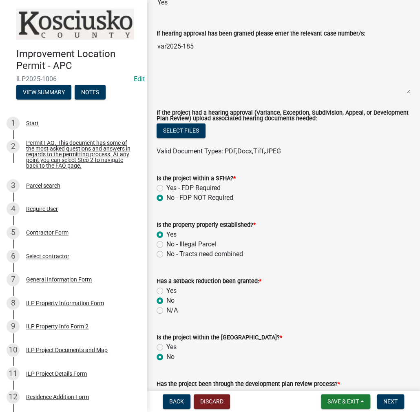
click at [166, 187] on label "Yes - FDP Required" at bounding box center [193, 188] width 54 height 10
click at [166, 187] on input "Yes - FDP Required" at bounding box center [168, 185] width 5 height 5
radio input "true"
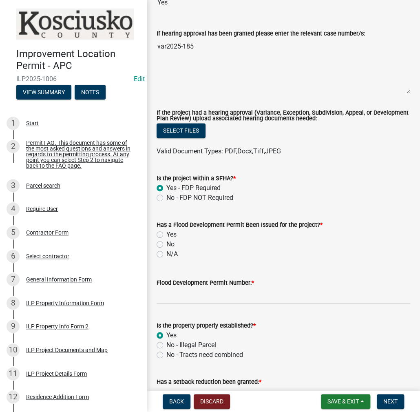
click at [166, 245] on label "No" at bounding box center [170, 244] width 8 height 10
click at [166, 245] on input "No" at bounding box center [168, 241] width 5 height 5
radio input "true"
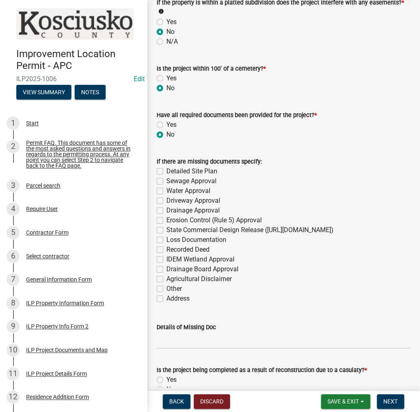
scroll to position [1061, 0]
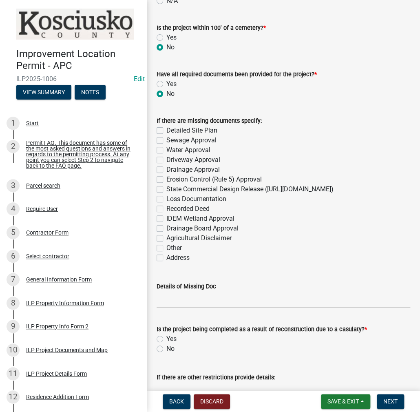
click at [166, 253] on label "Other" at bounding box center [174, 248] width 16 height 10
click at [166, 248] on input "Other" at bounding box center [168, 245] width 5 height 5
checkbox input "true"
checkbox input "false"
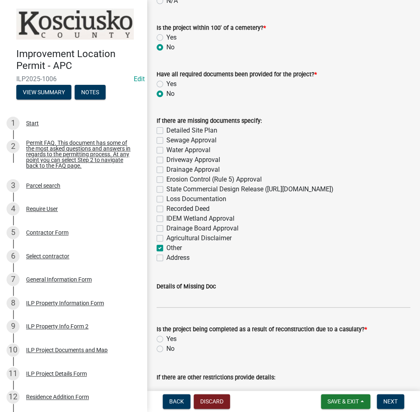
checkbox input "false"
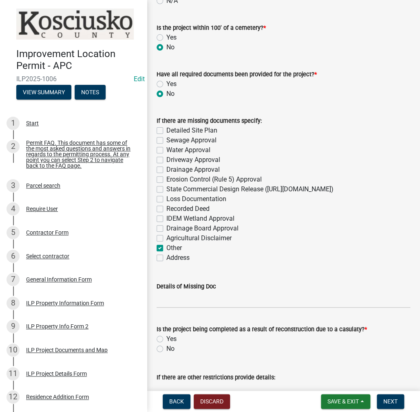
checkbox input "false"
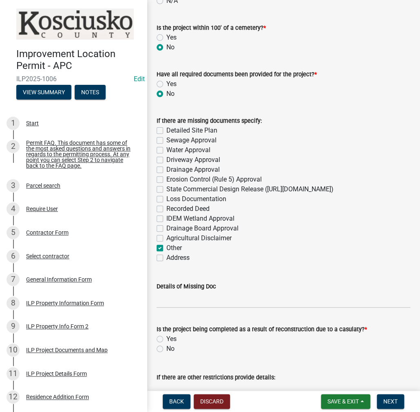
checkbox input "true"
checkbox input "false"
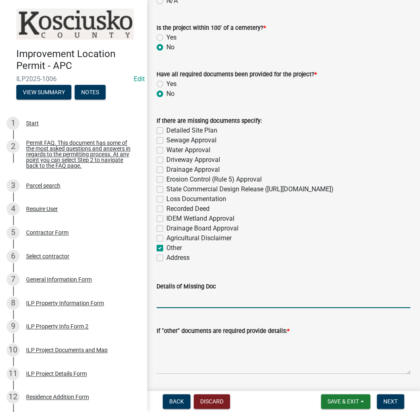
click at [179, 308] on input "Details of Missing Doc" at bounding box center [284, 299] width 254 height 17
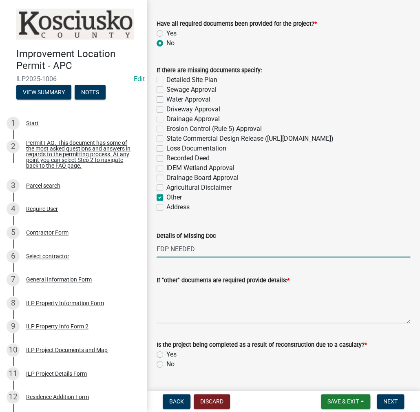
scroll to position [1183, 0]
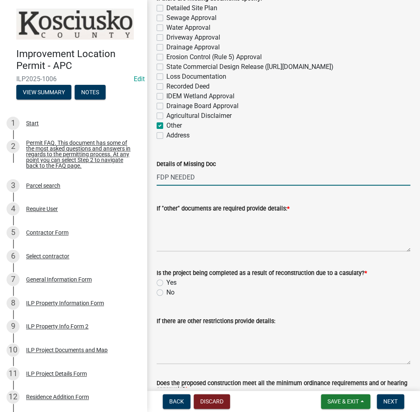
type input "FDP NEEDED"
click at [166, 297] on label "No" at bounding box center [170, 293] width 8 height 10
click at [166, 293] on input "No" at bounding box center [168, 290] width 5 height 5
radio input "true"
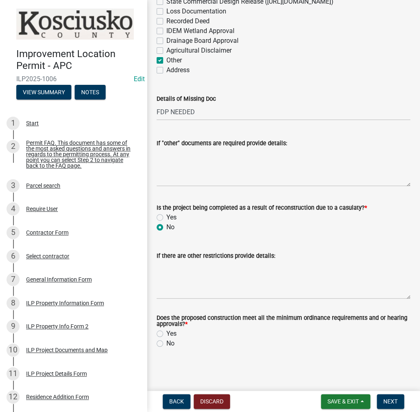
scroll to position [1258, 0]
click at [166, 333] on label "Yes" at bounding box center [171, 334] width 10 height 10
click at [166, 333] on input "Yes" at bounding box center [168, 331] width 5 height 5
radio input "true"
click at [392, 402] on span "Next" at bounding box center [390, 401] width 14 height 7
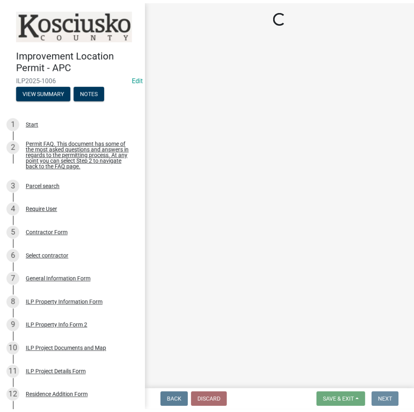
scroll to position [0, 0]
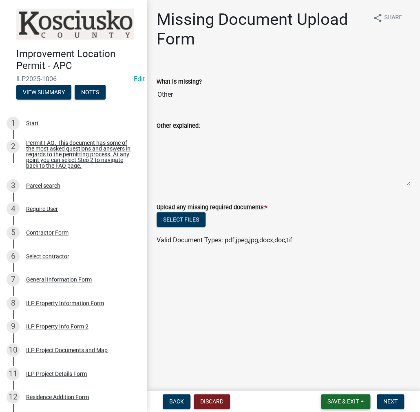
click at [338, 405] on span "Save & Exit" at bounding box center [343, 401] width 31 height 7
click at [333, 375] on button "Save & Exit" at bounding box center [337, 380] width 65 height 20
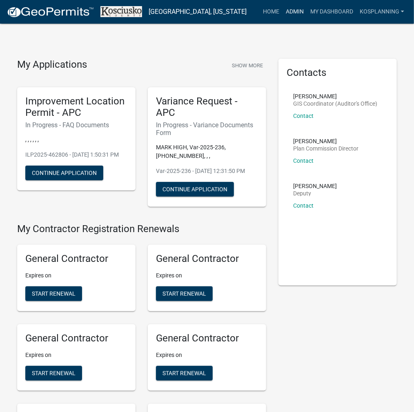
click at [296, 19] on link "Admin" at bounding box center [294, 12] width 24 height 16
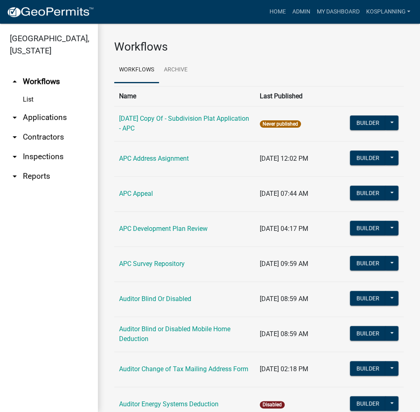
click at [48, 113] on link "arrow_drop_down Applications" at bounding box center [49, 118] width 98 height 20
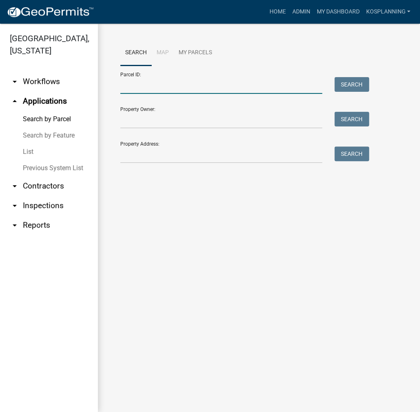
click at [136, 85] on input "Parcel ID:" at bounding box center [221, 85] width 202 height 17
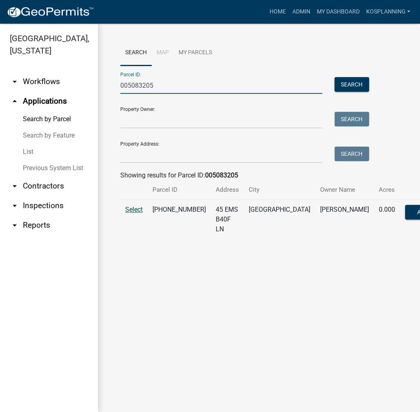
type input "005083205"
click at [135, 213] on span "Select" at bounding box center [134, 210] width 18 height 8
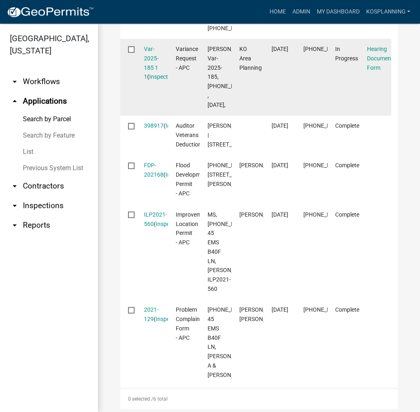
scroll to position [367, 0]
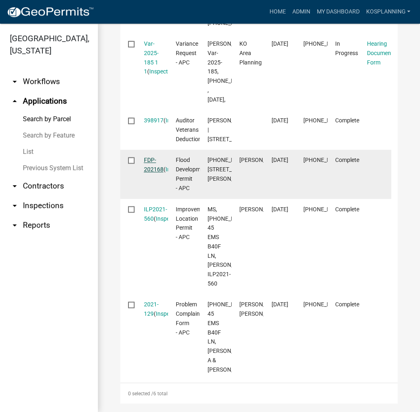
click at [148, 173] on link "FDP-202168" at bounding box center [154, 165] width 20 height 16
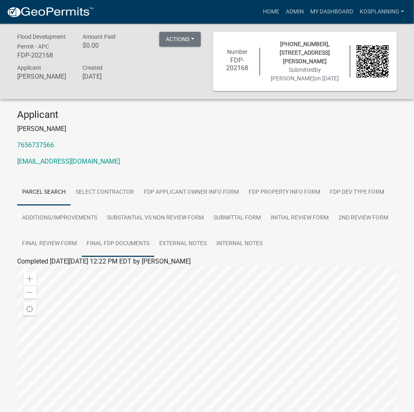
click at [106, 233] on link "Final FDP Documents" at bounding box center [118, 244] width 73 height 26
click at [60, 268] on link "Final FDP Documents" at bounding box center [48, 271] width 63 height 8
click at [292, 12] on link "Admin" at bounding box center [294, 12] width 24 height 16
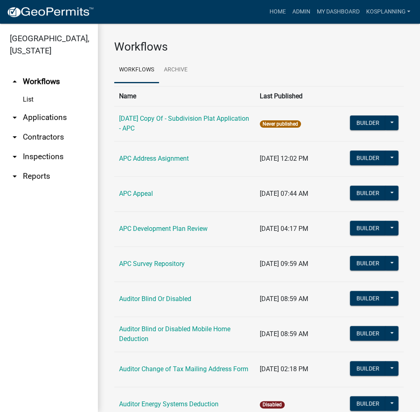
click at [47, 120] on link "arrow_drop_down Applications" at bounding box center [49, 118] width 98 height 20
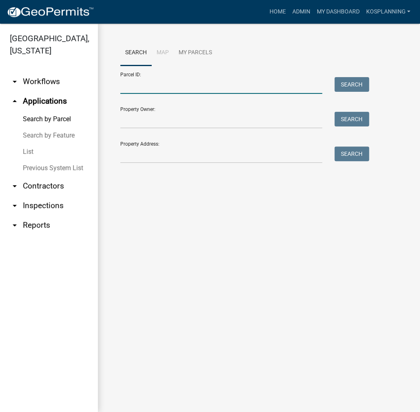
click at [135, 88] on input "Parcel ID:" at bounding box center [221, 85] width 202 height 17
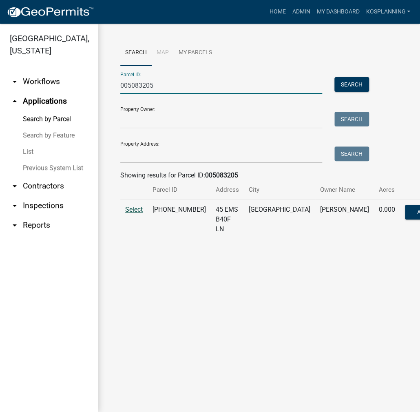
type input "005083205"
click at [133, 213] on span "Select" at bounding box center [134, 210] width 18 height 8
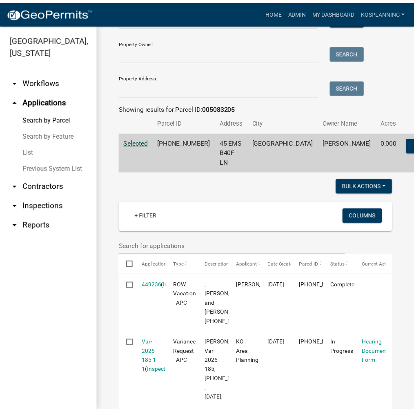
scroll to position [82, 0]
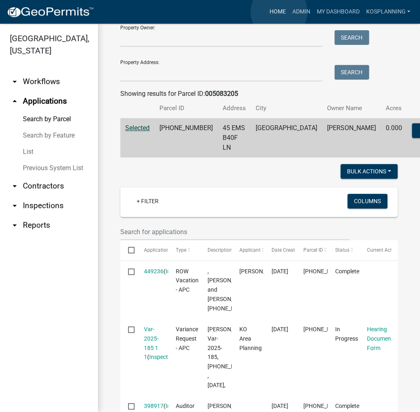
click at [279, 12] on link "Home" at bounding box center [277, 12] width 23 height 16
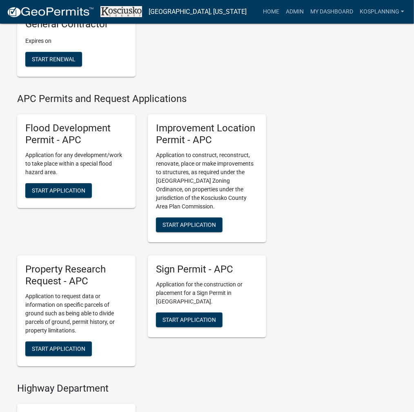
scroll to position [857, 0]
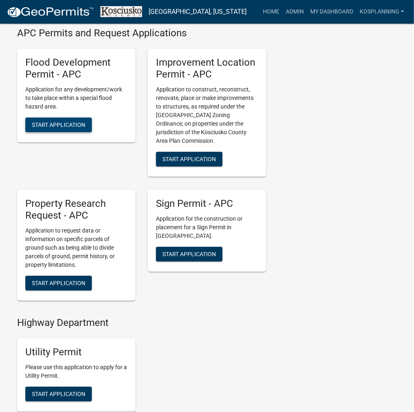
click at [84, 132] on button "Start Application" at bounding box center [58, 124] width 66 height 15
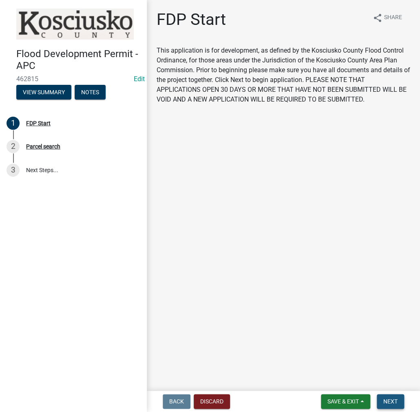
click at [384, 399] on span "Next" at bounding box center [390, 401] width 14 height 7
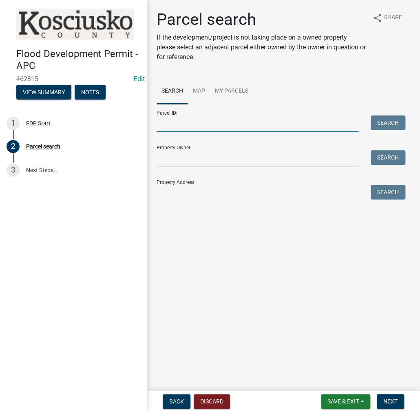
click at [178, 125] on input "Parcel ID:" at bounding box center [258, 123] width 202 height 17
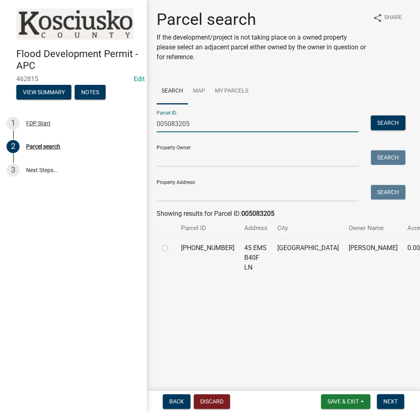
type input "005083205"
click at [171, 243] on label at bounding box center [171, 243] width 0 height 0
click at [171, 248] on input "radio" at bounding box center [173, 245] width 5 height 5
radio input "true"
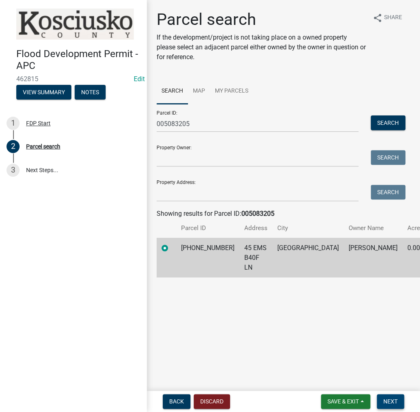
click at [392, 401] on span "Next" at bounding box center [390, 401] width 14 height 7
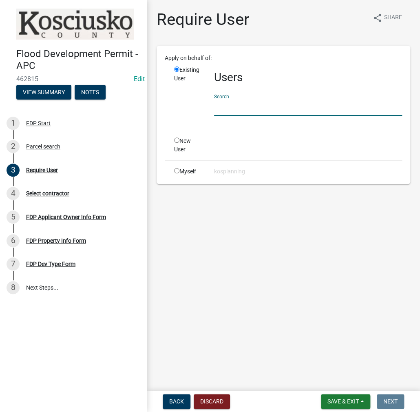
click at [229, 104] on input "text" at bounding box center [308, 107] width 188 height 17
paste input "ANNABOUCHER"
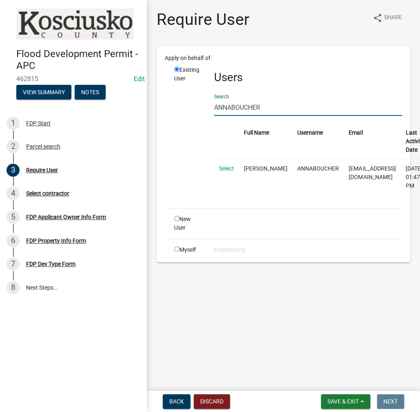
click at [232, 106] on input "ANNABOUCHER" at bounding box center [308, 107] width 188 height 17
type input "ANNABOUCHER"
click at [228, 168] on link "Select" at bounding box center [226, 168] width 15 height 7
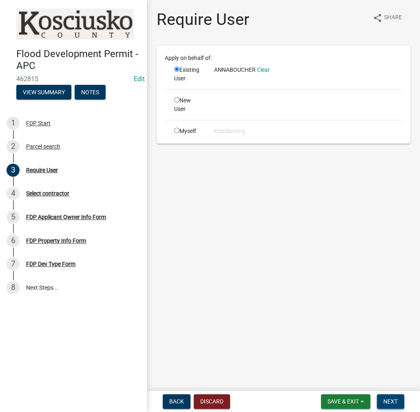
click at [389, 399] on span "Next" at bounding box center [390, 401] width 14 height 7
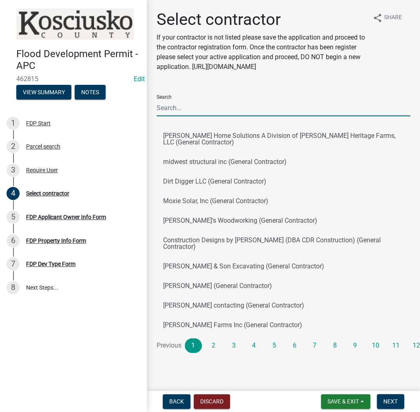
click at [176, 106] on input "Search" at bounding box center [284, 108] width 254 height 17
paste input "ANNABOUCHER"
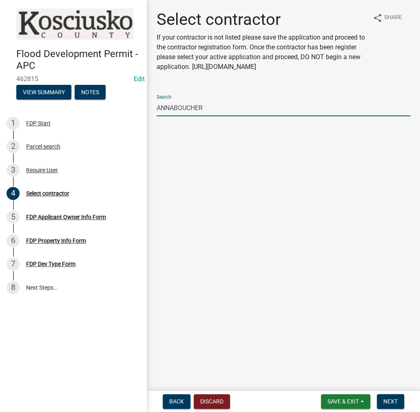
click at [176, 106] on input "ANNABOUCHER" at bounding box center [284, 108] width 254 height 17
type input "[PERSON_NAME]"
drag, startPoint x: 199, startPoint y: 137, endPoint x: 211, endPoint y: 150, distance: 17.6
click at [199, 137] on button "ANNA BOUCHER (General Contractor)" at bounding box center [284, 136] width 254 height 20
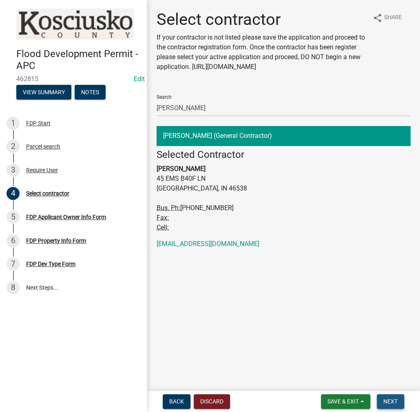
click at [387, 400] on span "Next" at bounding box center [390, 401] width 14 height 7
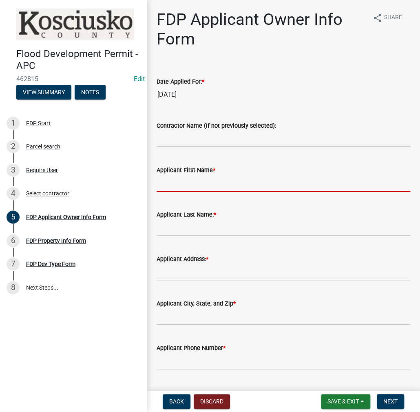
click at [178, 186] on input "Applicant First Name *" at bounding box center [284, 183] width 254 height 17
type input "[PERSON_NAME]"
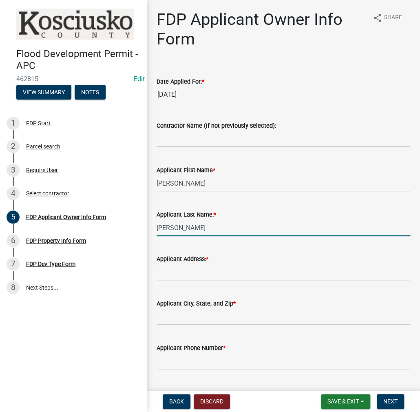
type input "[PERSON_NAME]"
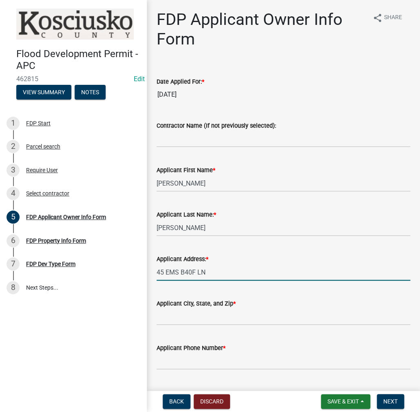
type input "45 EMS B40F LN"
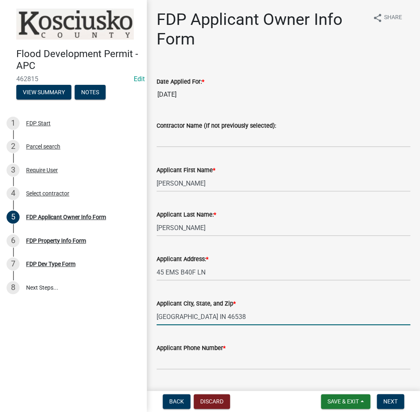
type input "LEESBURG IN 46538"
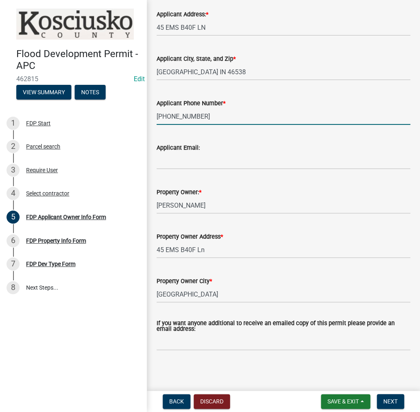
scroll to position [246, 0]
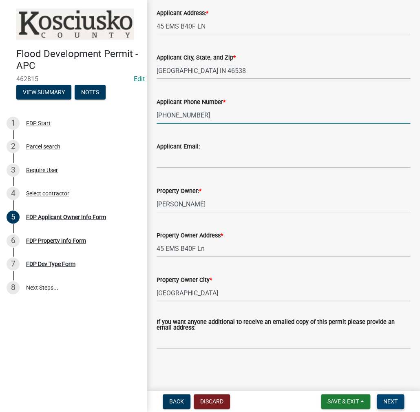
type input "[PHONE_NUMBER]"
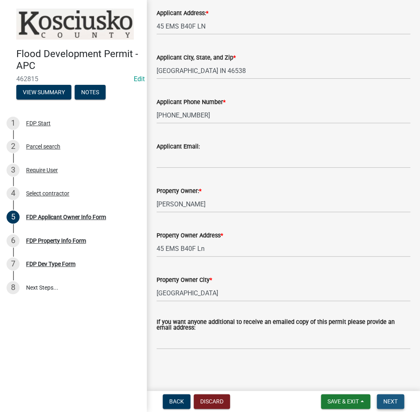
click at [387, 401] on span "Next" at bounding box center [390, 401] width 14 height 7
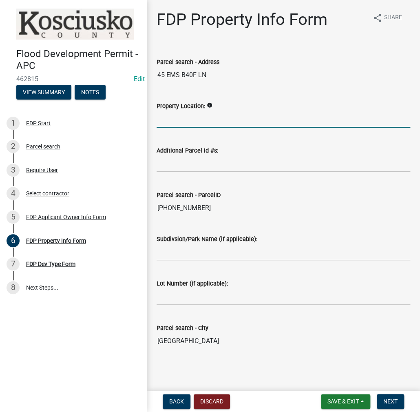
click at [177, 118] on input "Property Location:" at bounding box center [284, 119] width 254 height 17
type input "45 EMS B40F LN"
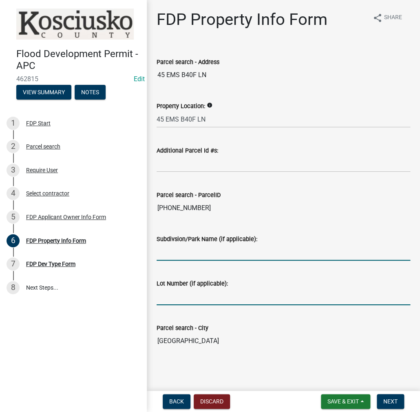
click at [175, 257] on input "Subdivsion/Park Name (if applicable):" at bounding box center [284, 252] width 254 height 17
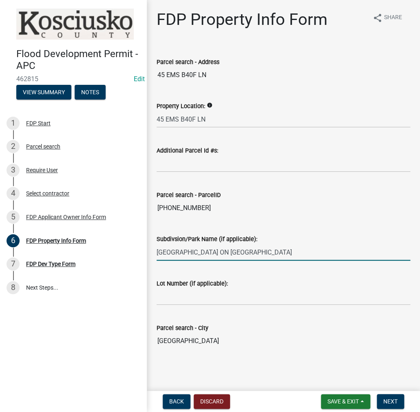
type input "CRESTWOOD ON SAWMILL LAKE"
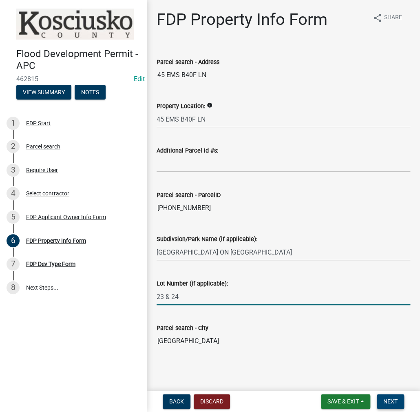
type input "23 & 24"
click at [388, 400] on span "Next" at bounding box center [390, 401] width 14 height 7
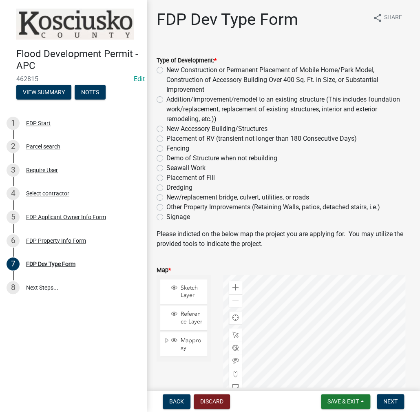
click at [166, 98] on label "Addition/Improvement/remodel to an existing structure (This includes foundation…" at bounding box center [288, 109] width 244 height 29
click at [166, 98] on input "Addition/Improvement/remodel to an existing structure (This includes foundation…" at bounding box center [168, 97] width 5 height 5
radio input "true"
click at [398, 401] on button "Next" at bounding box center [390, 401] width 27 height 15
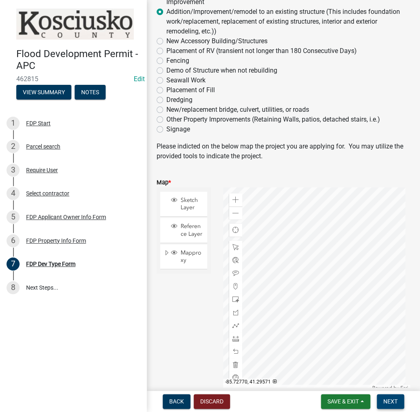
scroll to position [122, 0]
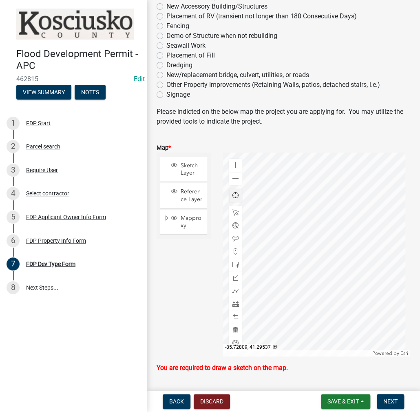
click at [303, 266] on div at bounding box center [316, 255] width 187 height 204
click at [301, 266] on div at bounding box center [316, 255] width 187 height 204
click at [300, 258] on div at bounding box center [316, 255] width 187 height 204
click at [235, 319] on span at bounding box center [236, 317] width 7 height 7
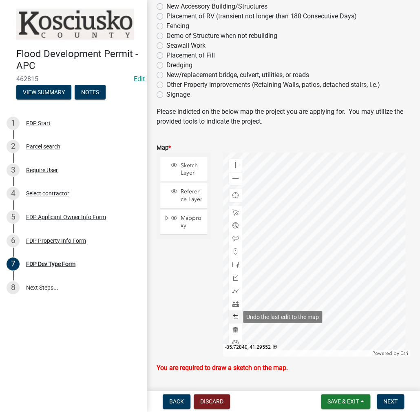
click at [235, 319] on span at bounding box center [236, 317] width 7 height 7
click at [235, 312] on div at bounding box center [235, 316] width 13 height 13
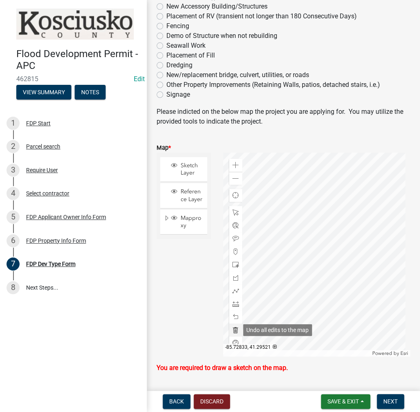
scroll to position [147, 0]
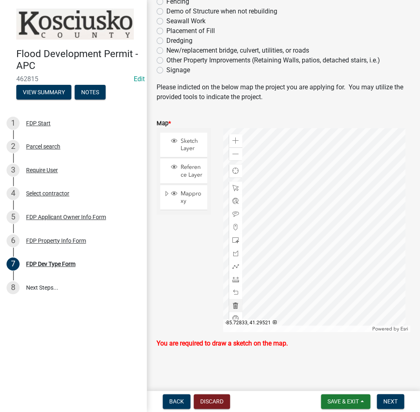
click at [237, 309] on div at bounding box center [235, 305] width 13 height 13
click at [233, 303] on span at bounding box center [236, 305] width 7 height 7
click at [233, 306] on span at bounding box center [236, 305] width 7 height 7
click at [235, 142] on span at bounding box center [236, 140] width 7 height 7
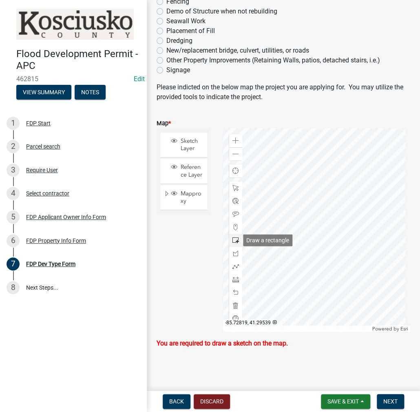
click at [237, 239] on span at bounding box center [236, 240] width 7 height 7
click at [297, 255] on div at bounding box center [316, 230] width 187 height 204
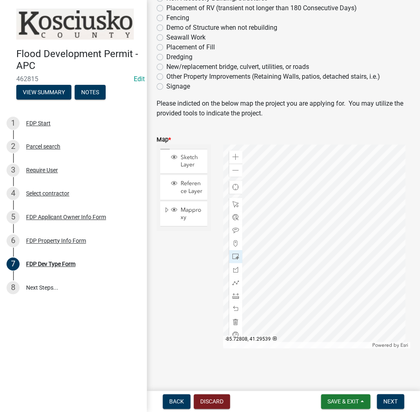
scroll to position [131, 0]
click at [396, 400] on span "Next" at bounding box center [390, 401] width 14 height 7
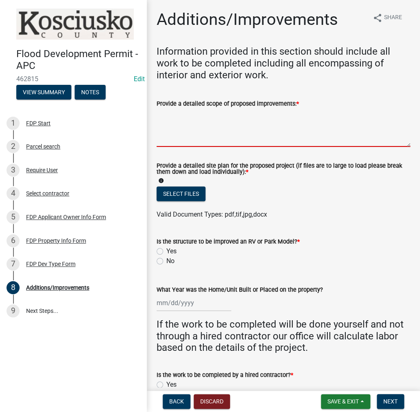
click at [191, 125] on textarea "Provide a detailed scope of proposed improvements: *" at bounding box center [284, 128] width 254 height 38
type textarea "R"
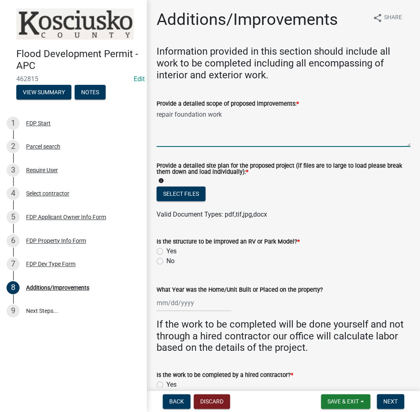
type textarea "repair foundation work"
click at [166, 260] on label "No" at bounding box center [170, 261] width 8 height 10
click at [166, 260] on input "No" at bounding box center [168, 258] width 5 height 5
radio input "true"
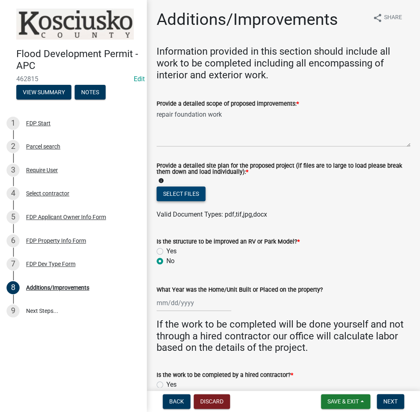
click at [187, 193] on button "Select files" at bounding box center [181, 193] width 49 height 15
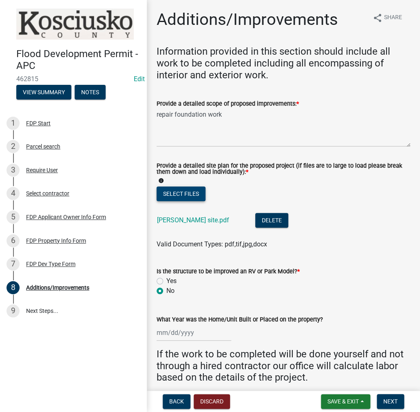
click at [196, 193] on button "Select files" at bounding box center [181, 193] width 49 height 15
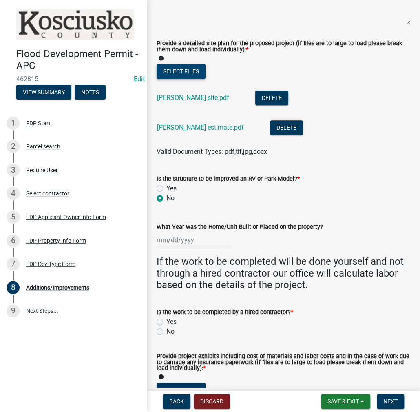
scroll to position [163, 0]
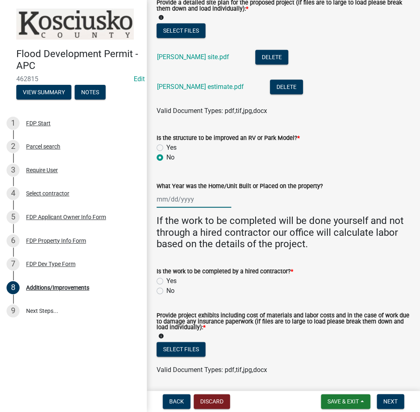
click at [174, 201] on div at bounding box center [194, 199] width 75 height 17
select select "8"
select select "2025"
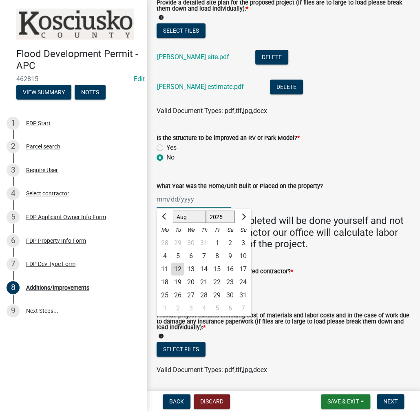
click at [189, 198] on input "What Year was the Home/Unit Built or Placed on the property?" at bounding box center [194, 199] width 75 height 17
type input "01/01/1950"
click at [346, 187] on div "What Year was the Home/Unit Built or Placed on the property?" at bounding box center [284, 186] width 254 height 10
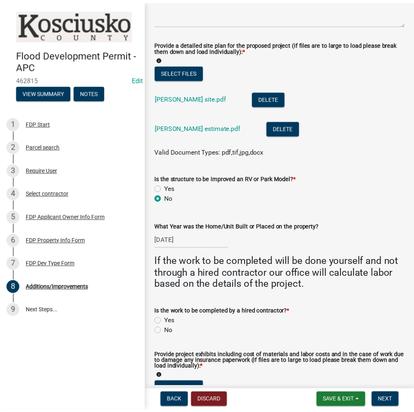
scroll to position [0, 0]
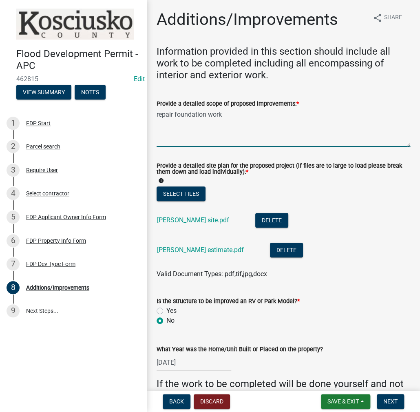
click at [231, 115] on textarea "repair foundation work" at bounding box center [284, 128] width 254 height 38
type textarea "repair foundation work & reconstructing deck"
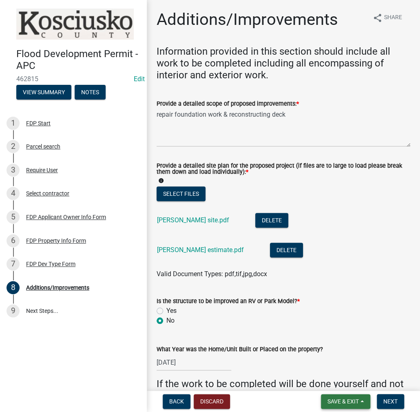
click at [337, 400] on span "Save & Exit" at bounding box center [343, 401] width 31 height 7
click at [321, 358] on button "Save" at bounding box center [337, 361] width 65 height 20
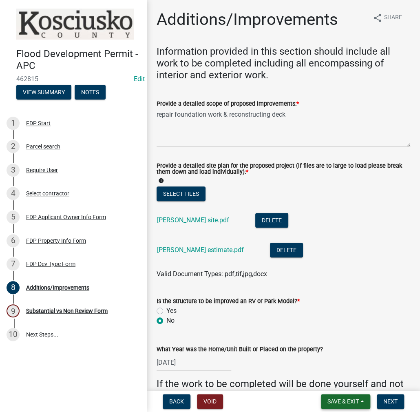
click at [334, 401] on span "Save & Exit" at bounding box center [343, 401] width 31 height 7
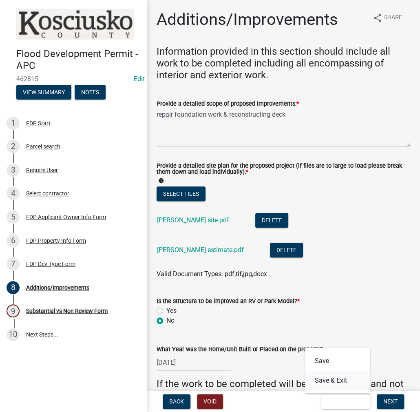
click at [328, 386] on button "Save & Exit" at bounding box center [337, 380] width 65 height 20
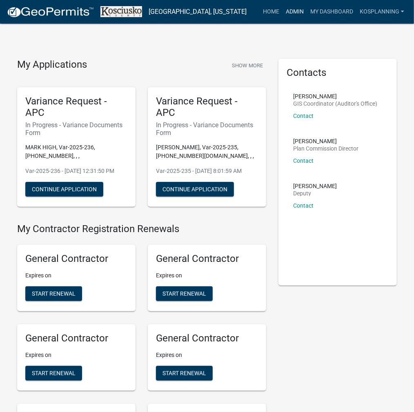
click at [294, 14] on link "Admin" at bounding box center [294, 12] width 24 height 16
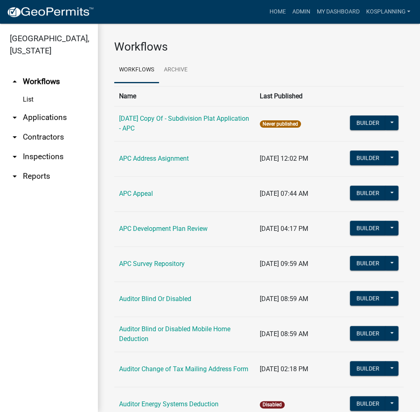
click at [41, 141] on link "arrow_drop_down Contractors" at bounding box center [49, 137] width 98 height 20
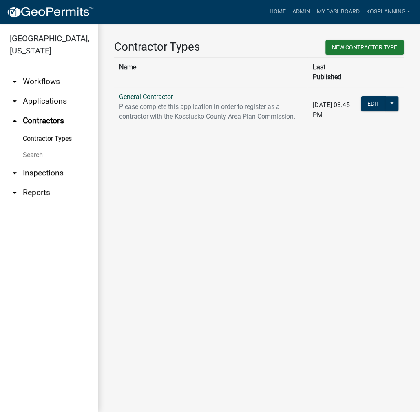
click at [147, 93] on link "General Contractor" at bounding box center [146, 97] width 54 height 8
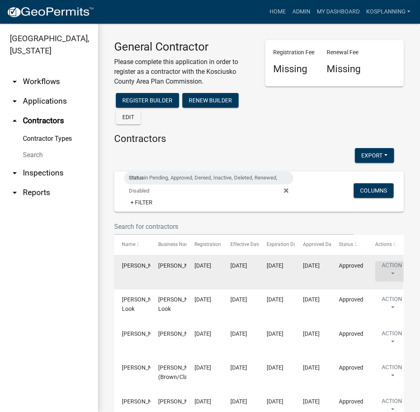
click at [394, 261] on button "Action" at bounding box center [391, 271] width 33 height 20
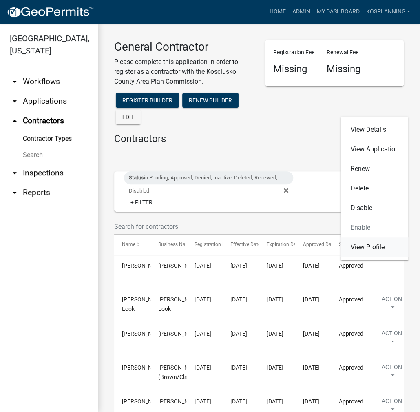
click at [375, 245] on link "View Profile" at bounding box center [375, 247] width 68 height 20
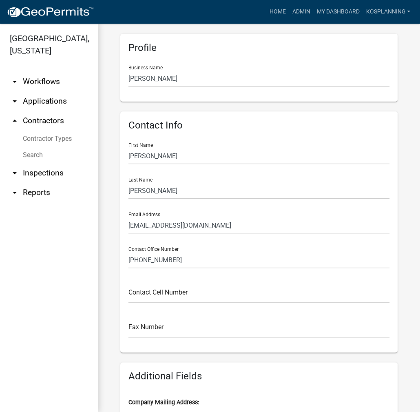
scroll to position [122, 0]
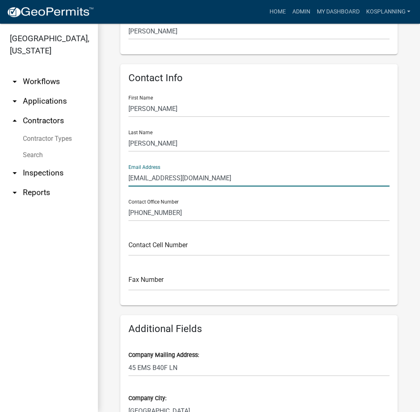
drag, startPoint x: 222, startPoint y: 179, endPoint x: 91, endPoint y: 178, distance: 131.0
click at [91, 178] on div "[GEOGRAPHIC_DATA], [US_STATE] arrow_drop_down Workflows List arrow_drop_down Ap…" at bounding box center [210, 218] width 420 height 388
type input "[EMAIL_ADDRESS][DOMAIN_NAME]"
click at [401, 229] on div "Profile Registrations Documents ANNABOUCHER Save Profile Business Name [PERSON_…" at bounding box center [259, 415] width 322 height 1028
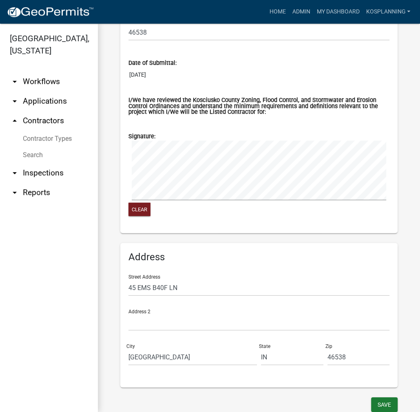
scroll to position [640, 0]
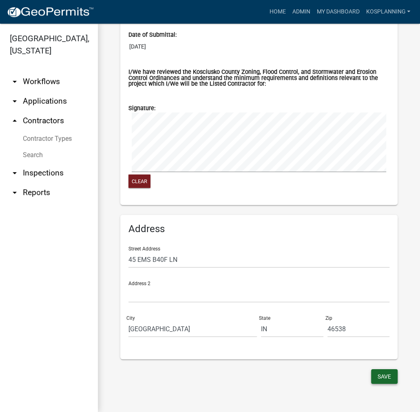
click at [381, 372] on button "Save" at bounding box center [384, 376] width 27 height 15
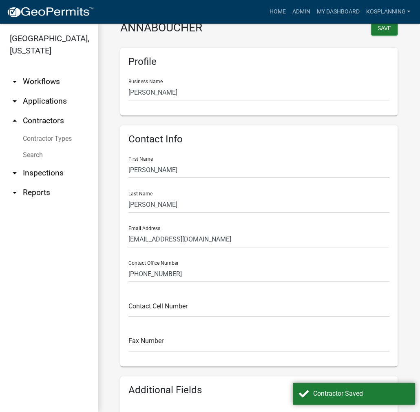
scroll to position [0, 0]
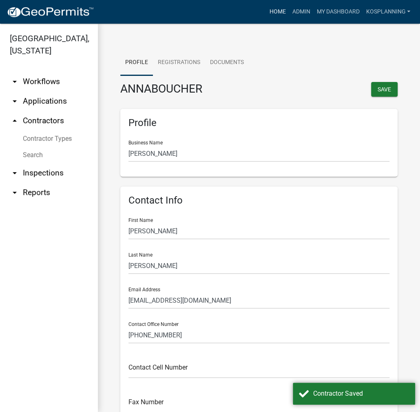
click at [273, 11] on link "Home" at bounding box center [277, 12] width 23 height 16
